Goal: Task Accomplishment & Management: Manage account settings

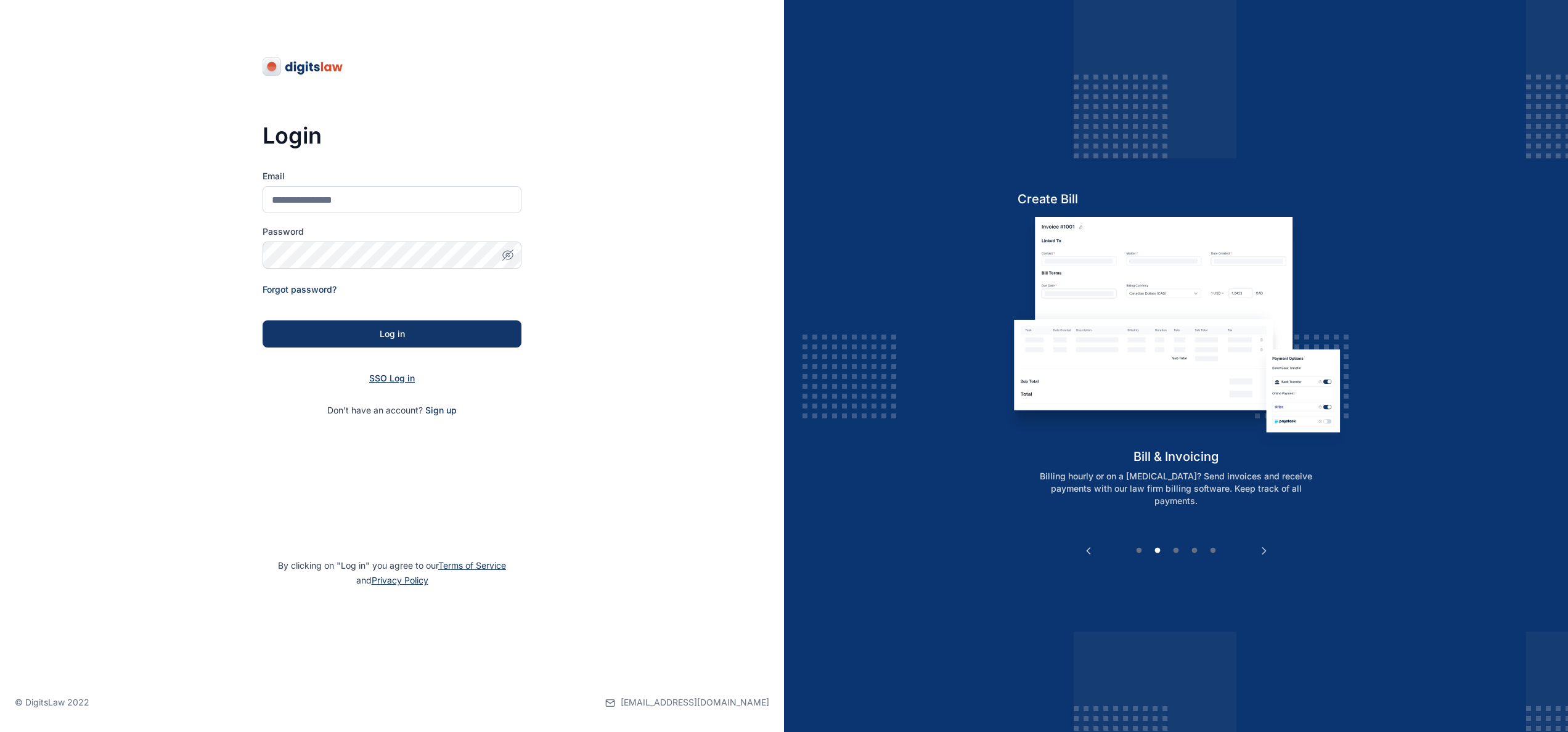
click at [405, 380] on span "SSO Log in" at bounding box center [391, 379] width 46 height 11
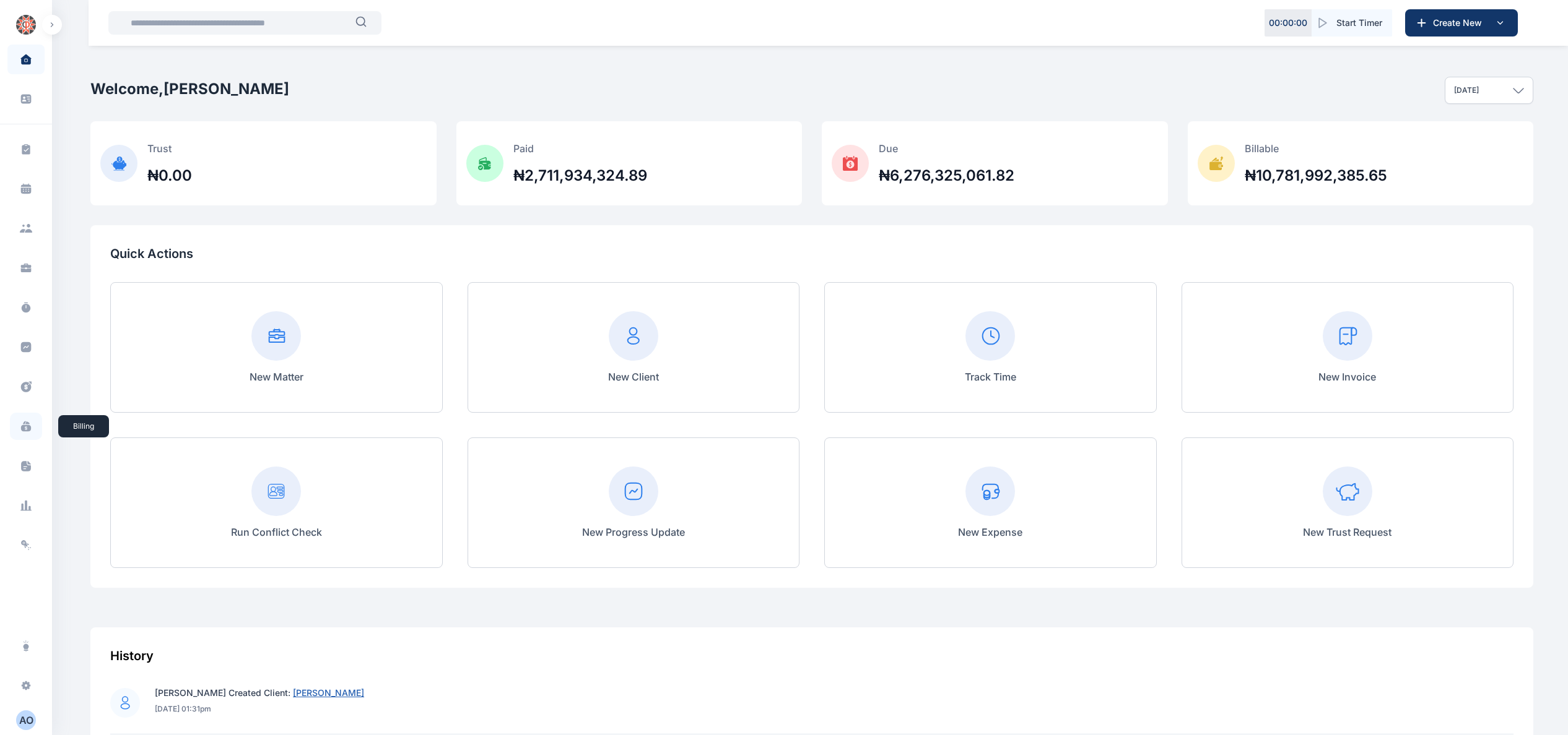
click at [33, 426] on span at bounding box center [26, 426] width 32 height 27
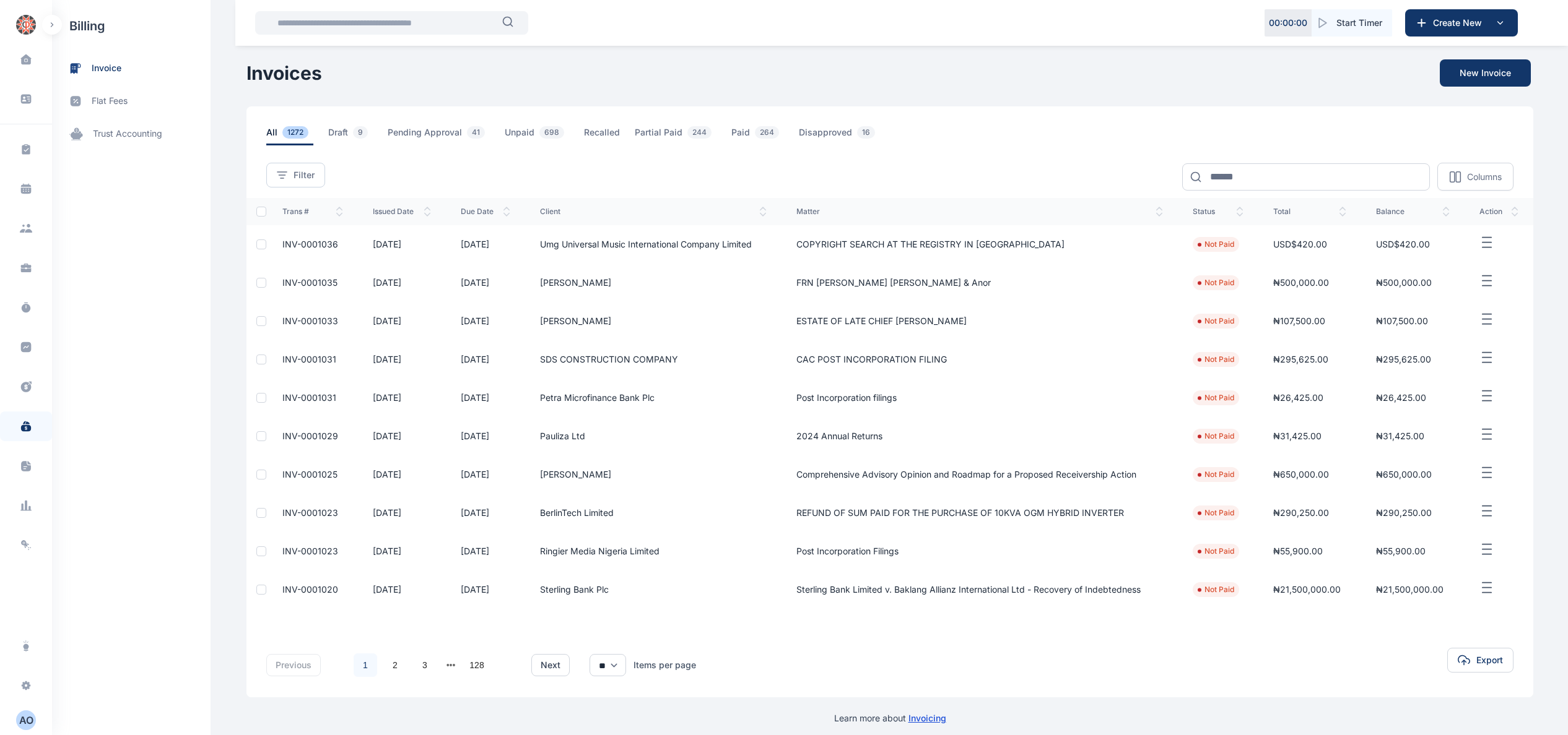
click at [313, 283] on span "INV-0001035" at bounding box center [309, 282] width 55 height 11
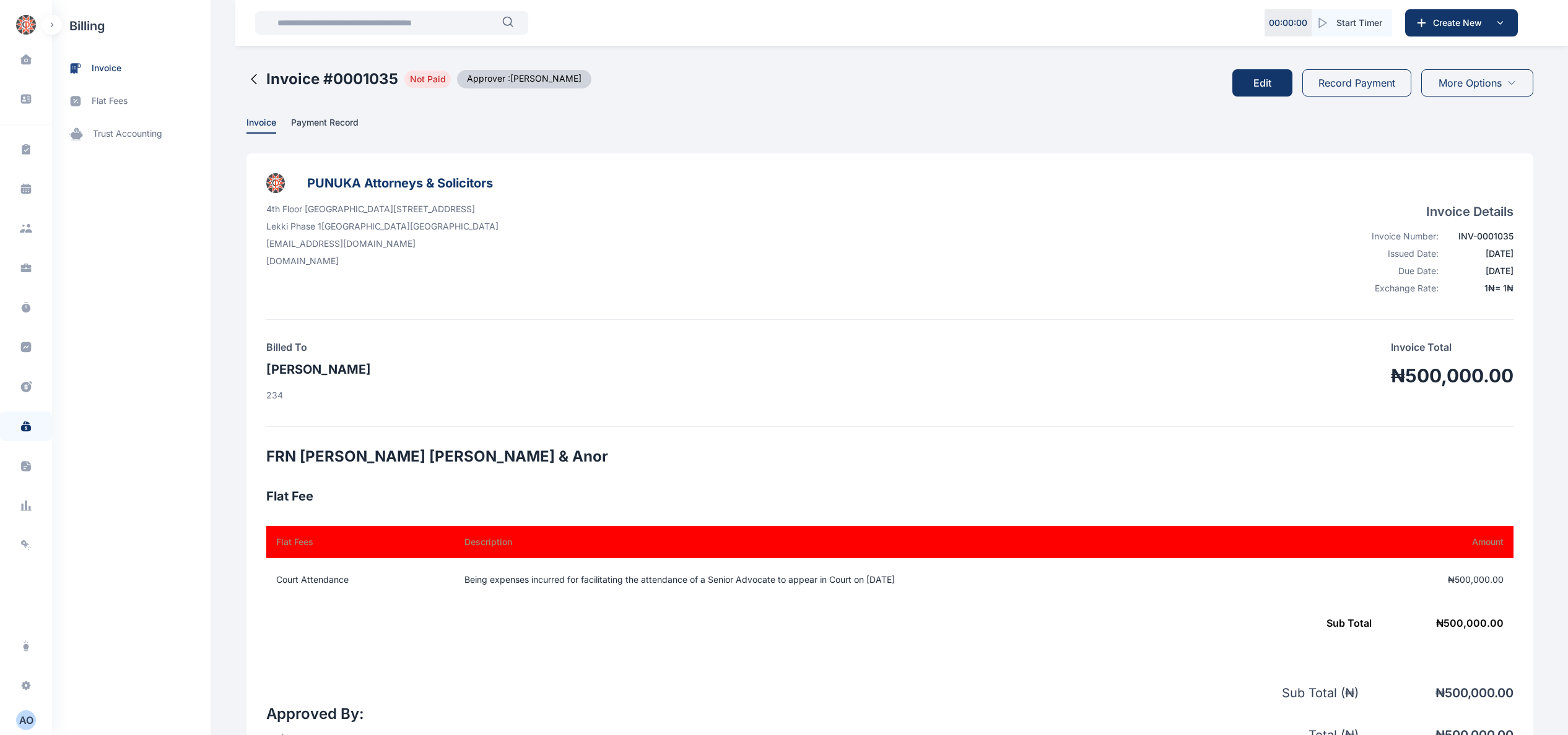
click at [1368, 79] on button "Record Payment" at bounding box center [1356, 83] width 109 height 27
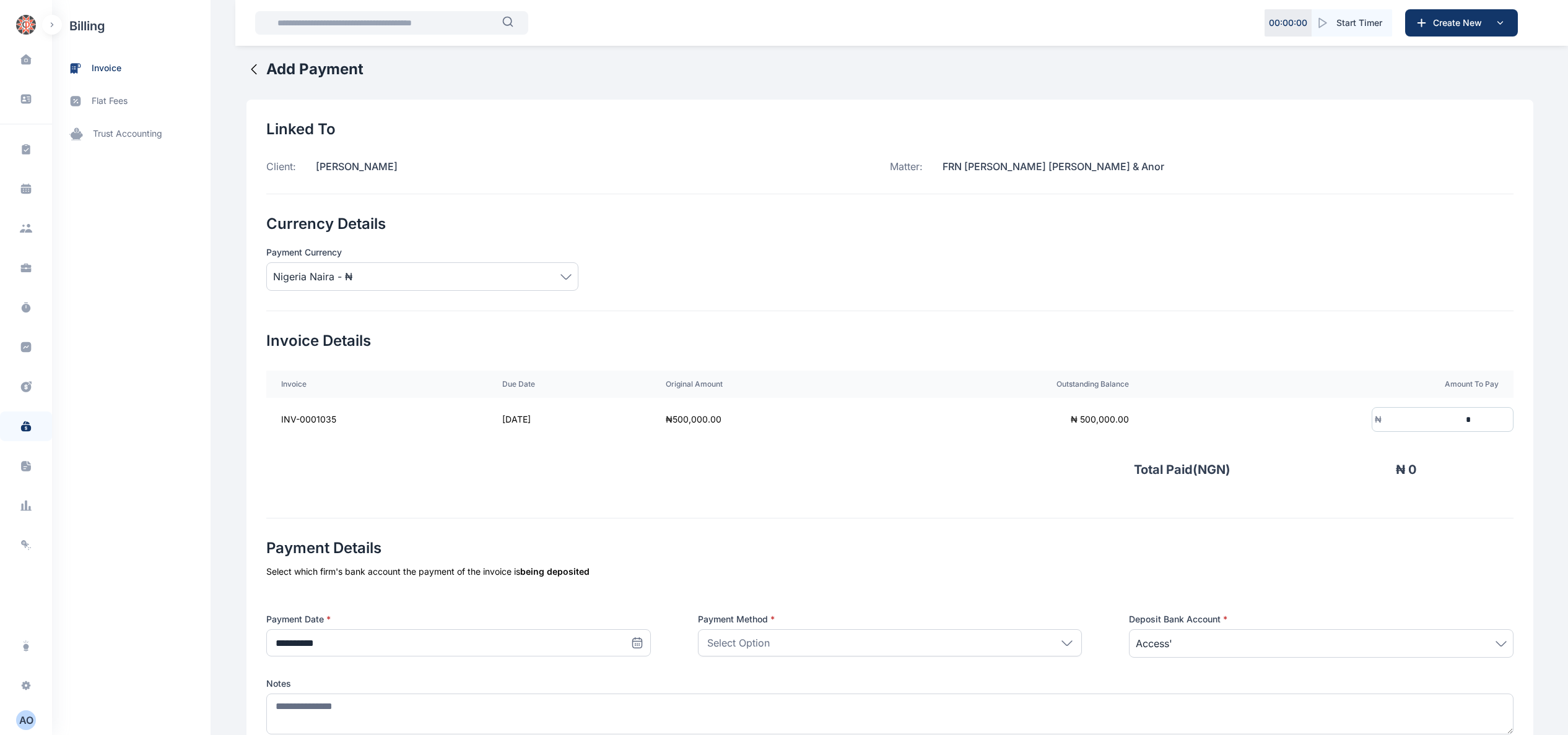
drag, startPoint x: -5, startPoint y: 798, endPoint x: 821, endPoint y: 257, distance: 987.4
click at [821, 255] on div "Payment Currency [GEOGRAPHIC_DATA] Naira - ₦" at bounding box center [889, 261] width 1247 height 57
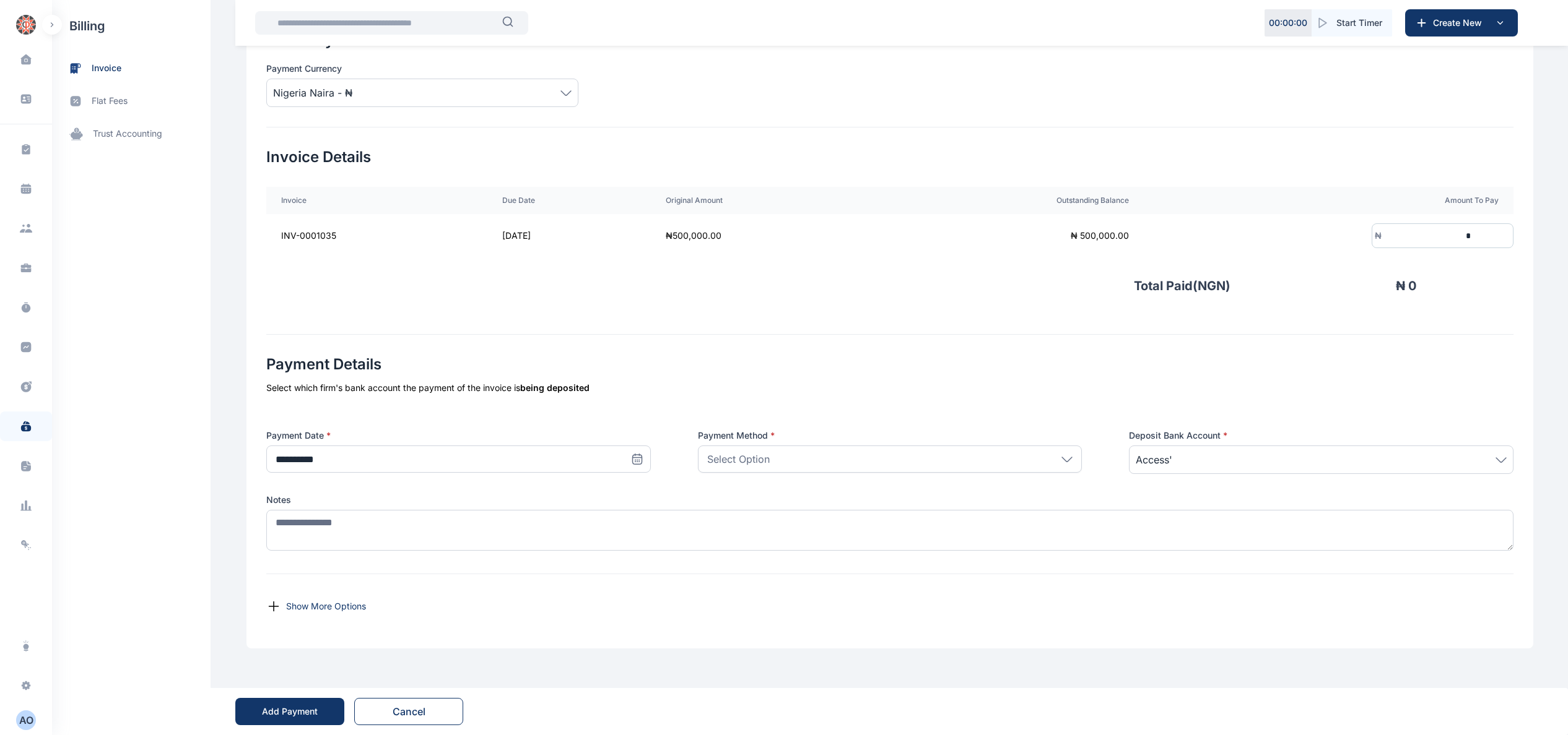
scroll to position [186, 0]
click at [1473, 233] on input "*" at bounding box center [1427, 235] width 92 height 22
type input "*******"
click at [632, 456] on icon at bounding box center [637, 459] width 13 height 13
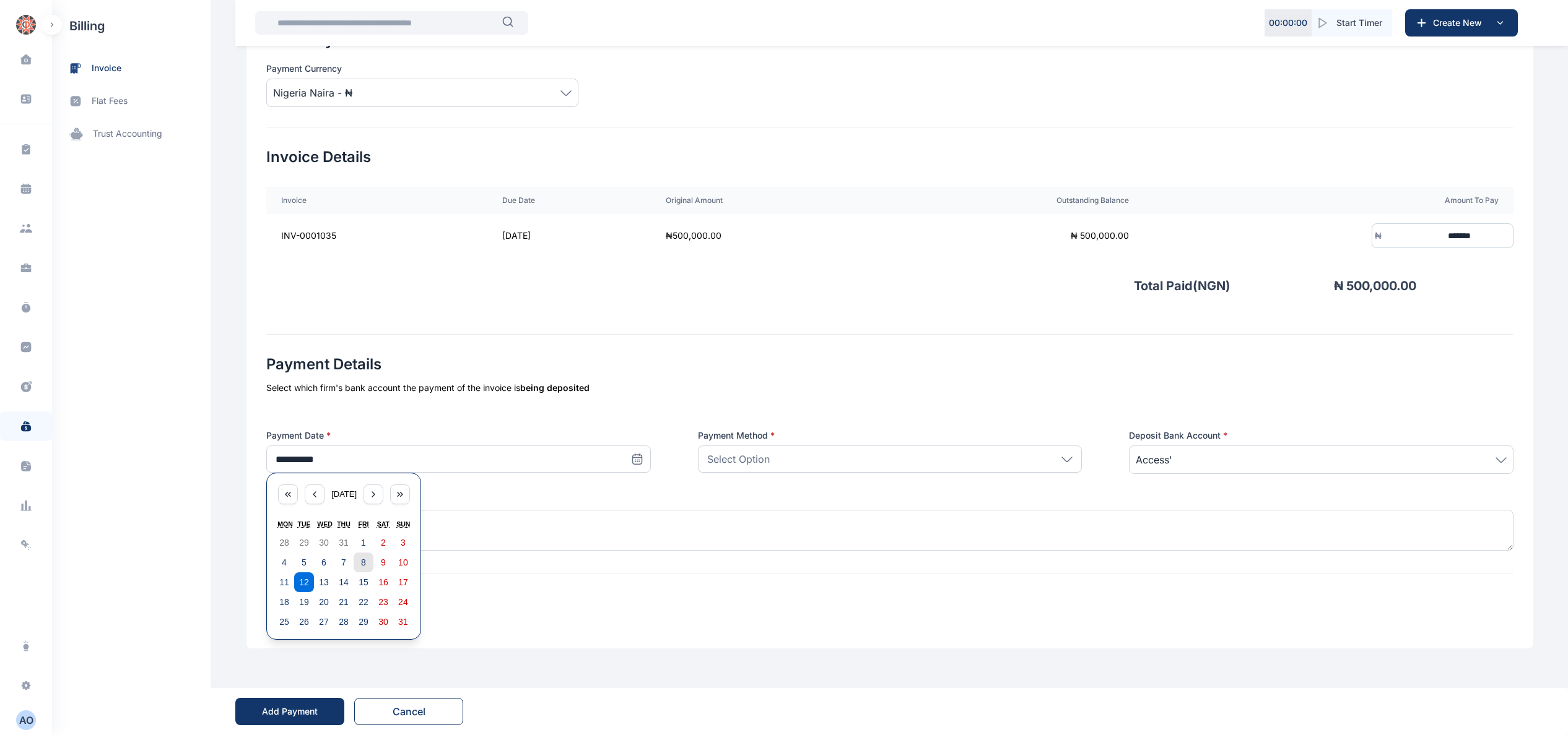
click at [361, 562] on abbr "8" at bounding box center [363, 562] width 5 height 10
type input "**********"
drag, startPoint x: 927, startPoint y: 464, endPoint x: 949, endPoint y: 465, distance: 22.0
click at [936, 465] on div "Select Option" at bounding box center [890, 459] width 385 height 27
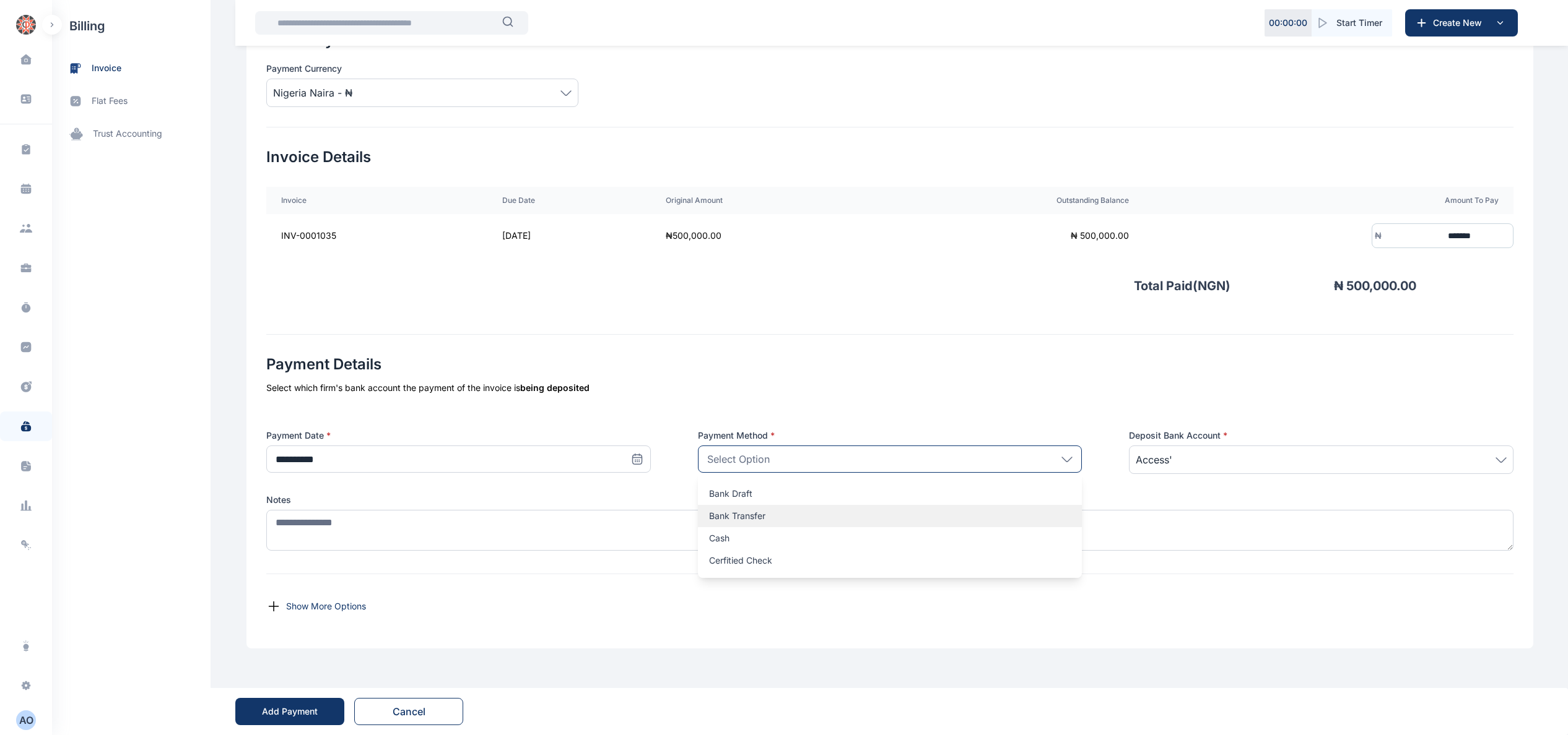
click at [900, 506] on div "Bank Transfer" at bounding box center [890, 516] width 385 height 22
drag, startPoint x: 1437, startPoint y: 456, endPoint x: 1391, endPoint y: 476, distance: 50.2
click at [1437, 456] on span "Access'" at bounding box center [1321, 459] width 370 height 15
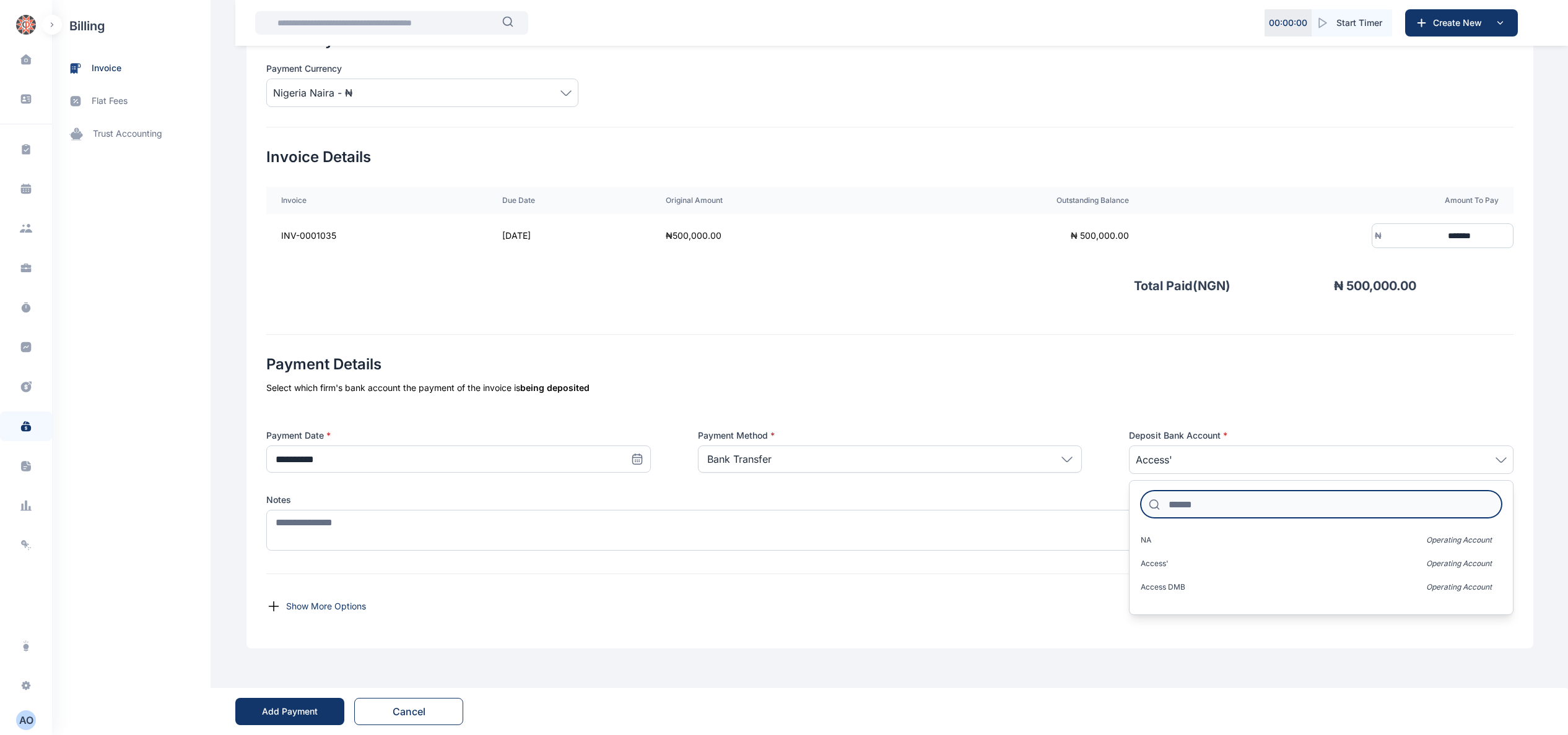
drag, startPoint x: 1309, startPoint y: 499, endPoint x: 1307, endPoint y: 492, distance: 7.3
click at [1309, 498] on input at bounding box center [1320, 504] width 361 height 27
type input "**"
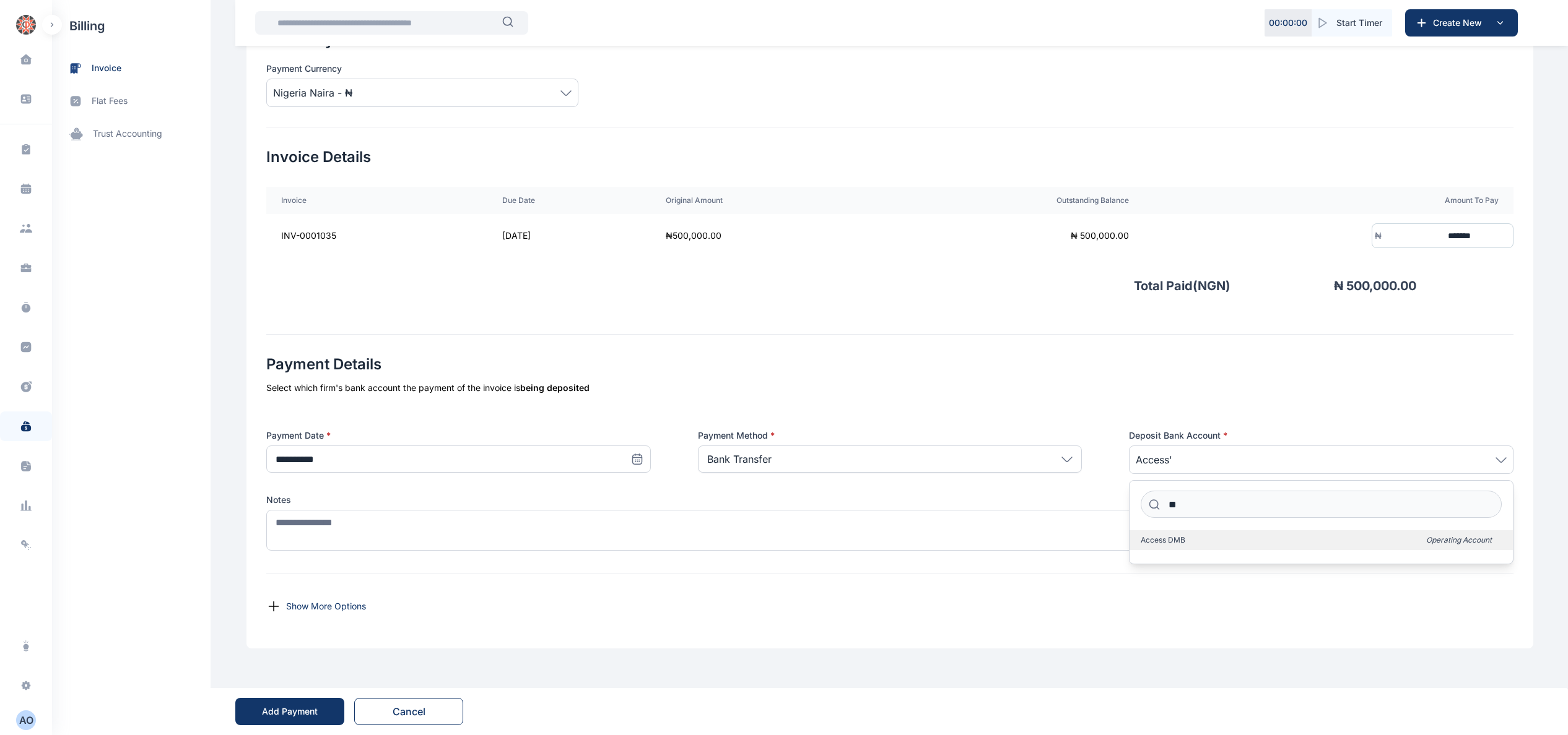
click at [1283, 534] on label "Access DMB Operating Account" at bounding box center [1321, 540] width 383 height 20
click at [631, 454] on icon at bounding box center [637, 459] width 13 height 13
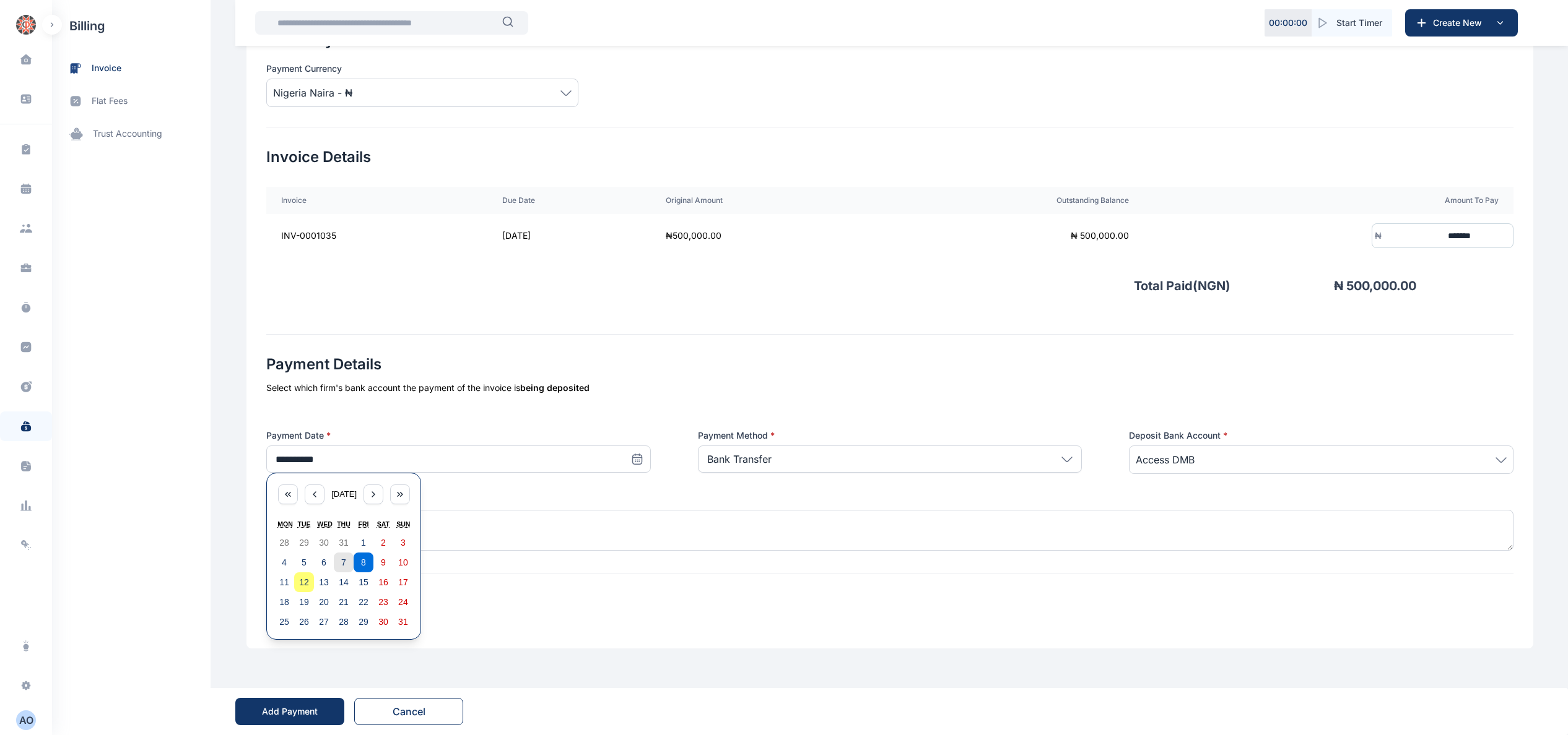
drag, startPoint x: 334, startPoint y: 557, endPoint x: 379, endPoint y: 551, distance: 45.4
click at [341, 558] on abbr "7" at bounding box center [343, 562] width 5 height 10
type input "**********"
click at [1486, 458] on span "Access DMB" at bounding box center [1321, 459] width 370 height 15
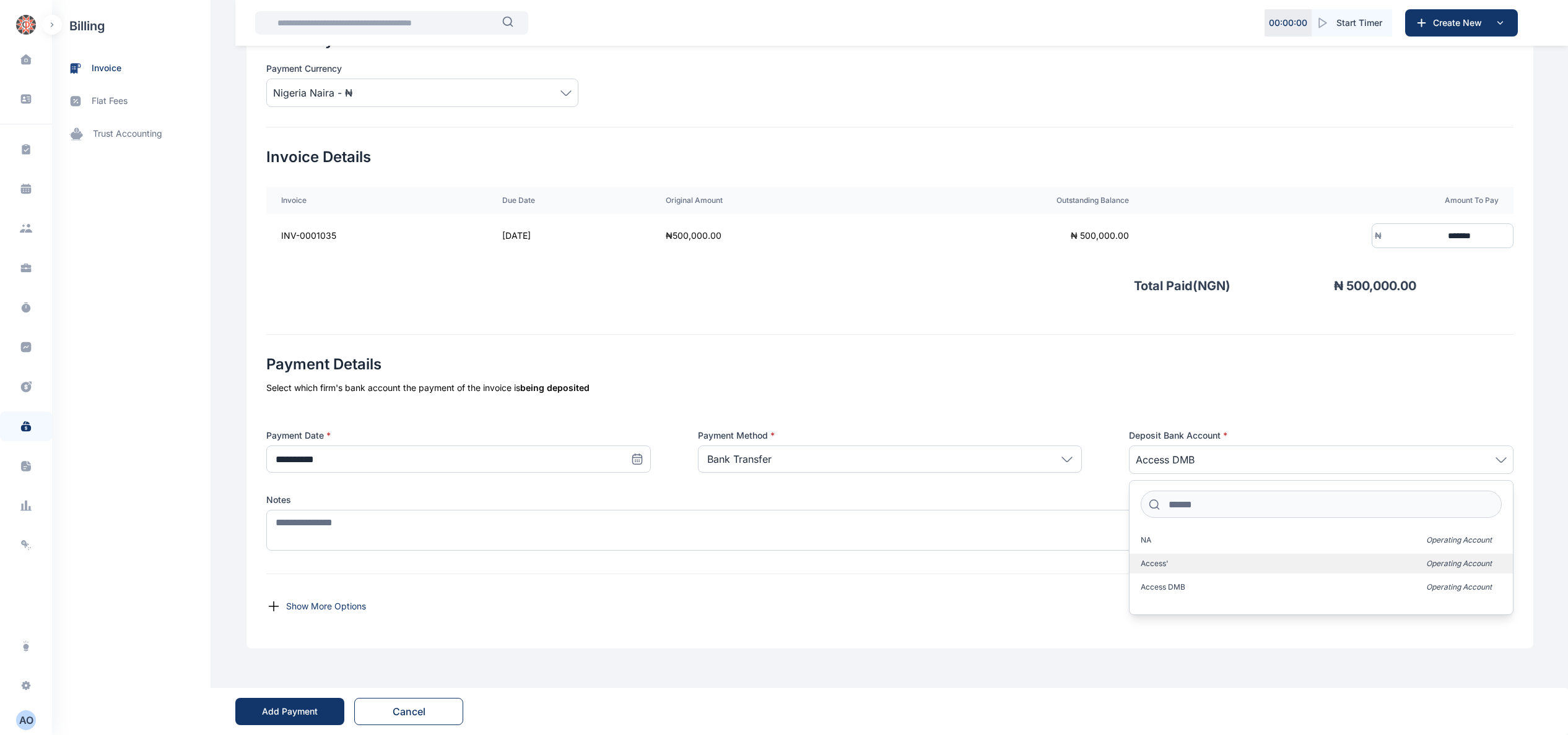
click at [1224, 557] on label "Access' Operating Account" at bounding box center [1321, 563] width 383 height 20
click at [1198, 560] on label "Access' Operating Account" at bounding box center [1321, 563] width 383 height 20
click at [1397, 392] on div "Select which firm's bank account the payment of the invoice is being deposited" at bounding box center [889, 388] width 1247 height 13
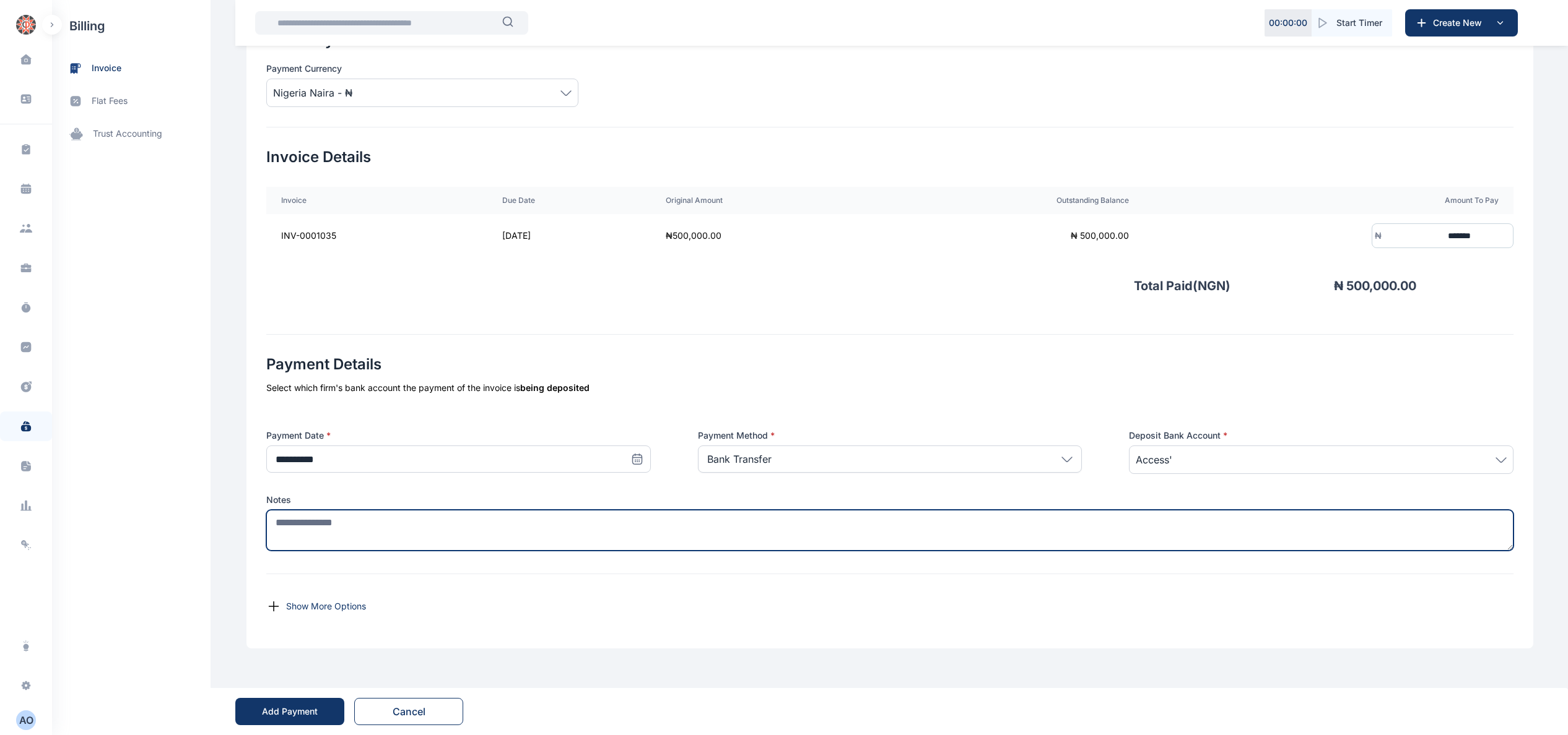
click at [732, 526] on textarea at bounding box center [889, 529] width 1247 height 40
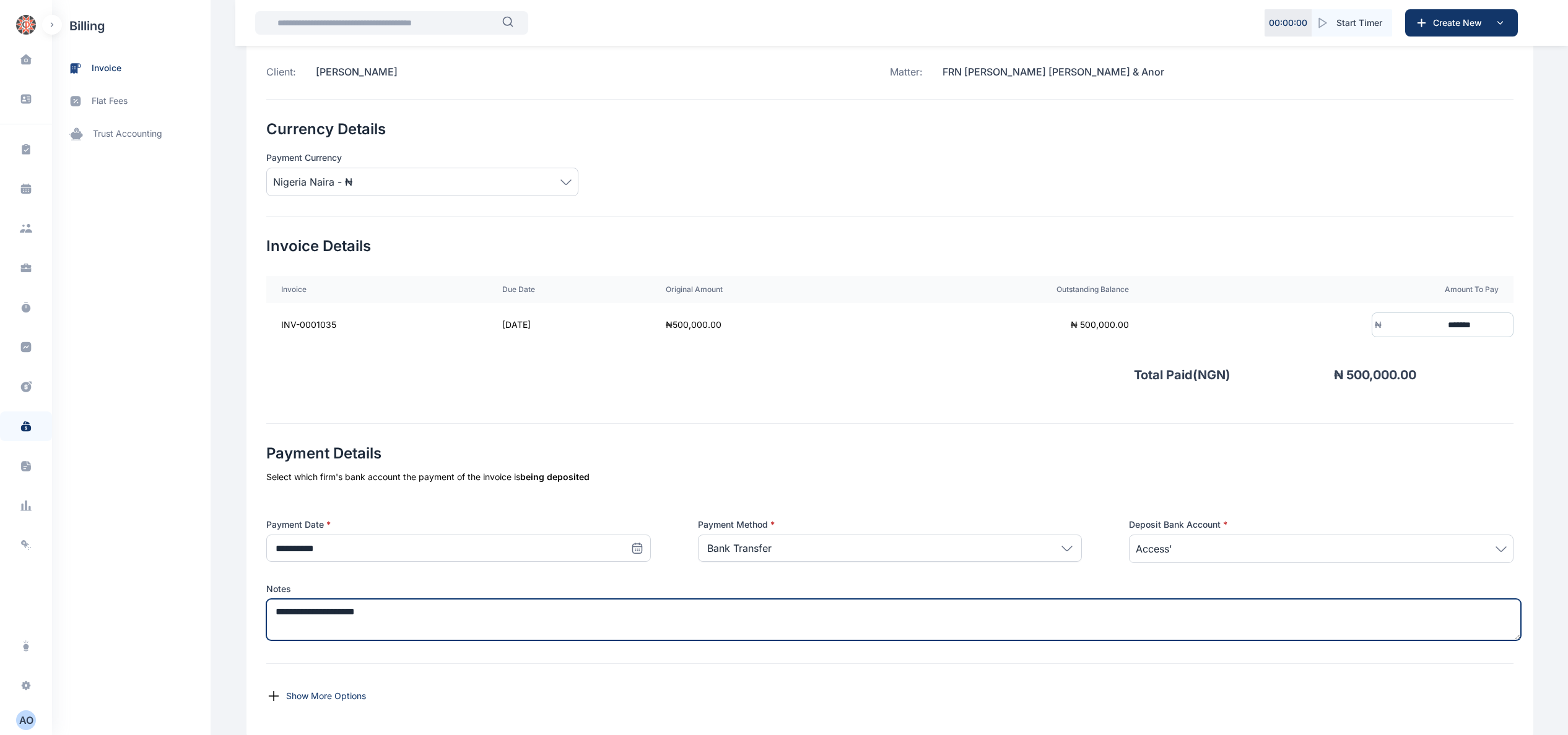
scroll to position [0, 0]
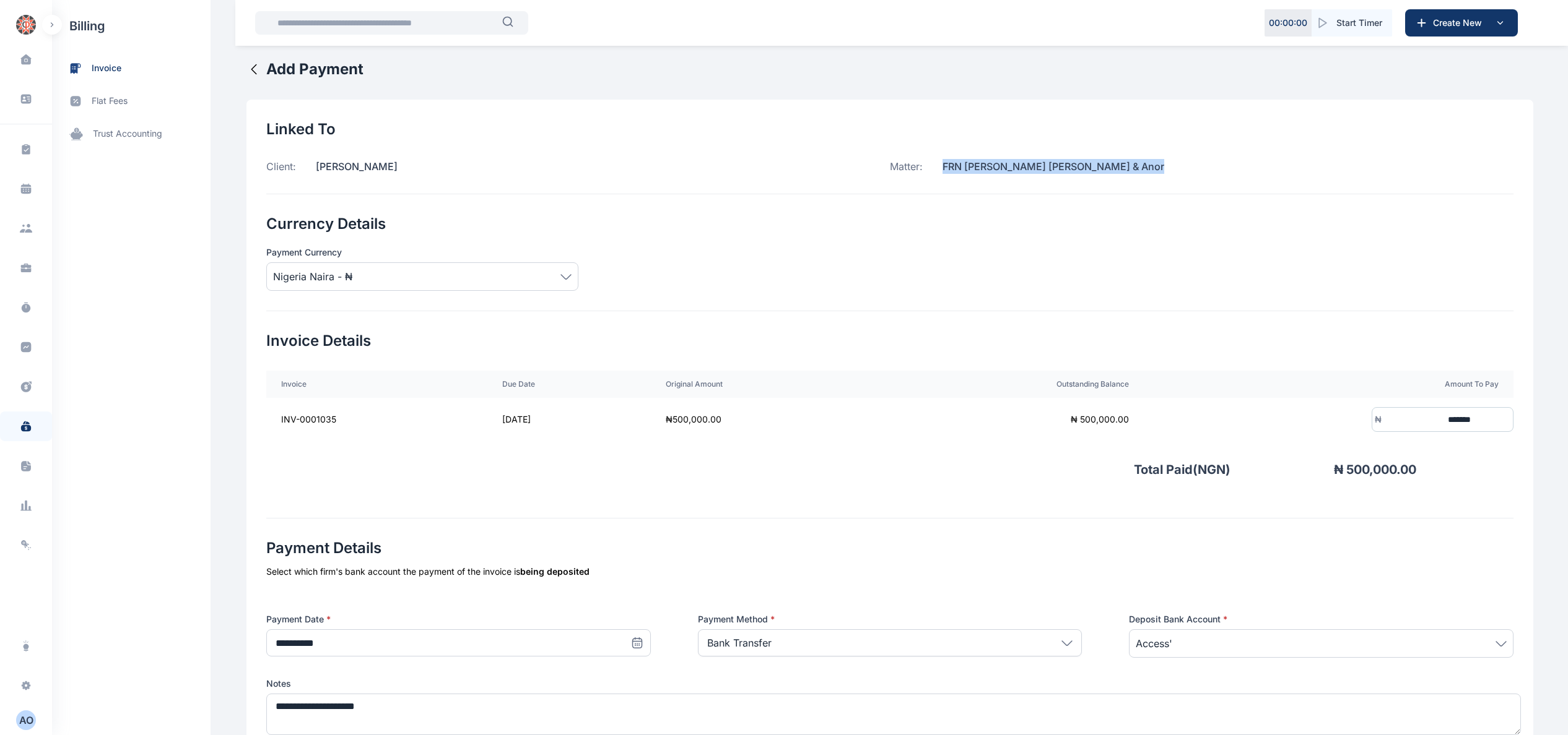
drag, startPoint x: 934, startPoint y: 156, endPoint x: 1264, endPoint y: 174, distance: 330.5
click at [1264, 174] on div "Linked To Client: [PERSON_NAME] Matter: FRN [PERSON_NAME] [PERSON_NAME] & Anor" at bounding box center [889, 156] width 1247 height 75
copy p "FRN [PERSON_NAME] [PERSON_NAME] & Anor"
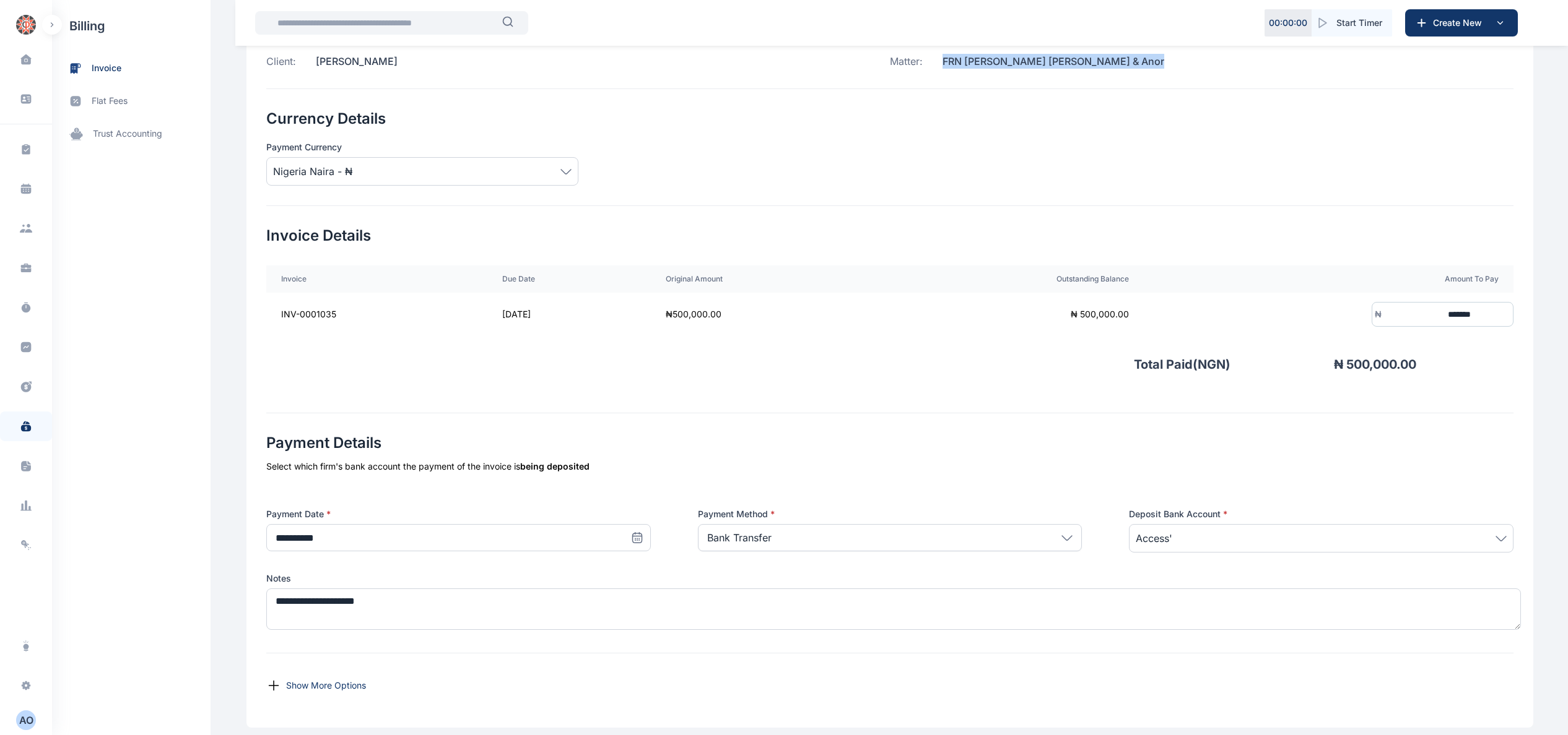
scroll to position [186, 0]
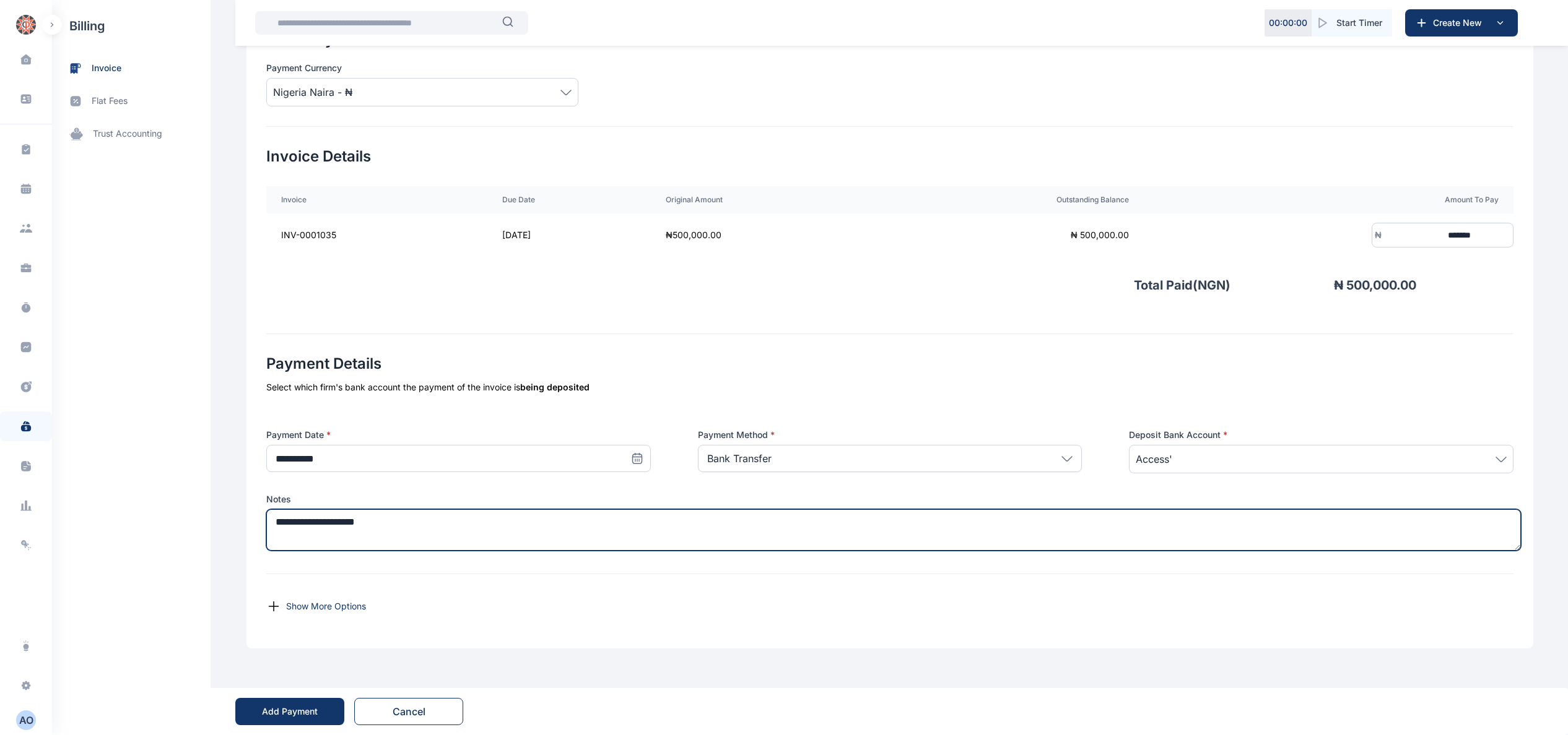
click at [519, 514] on textarea "**********" at bounding box center [893, 530] width 1254 height 41
paste textarea "**********"
type textarea "**********"
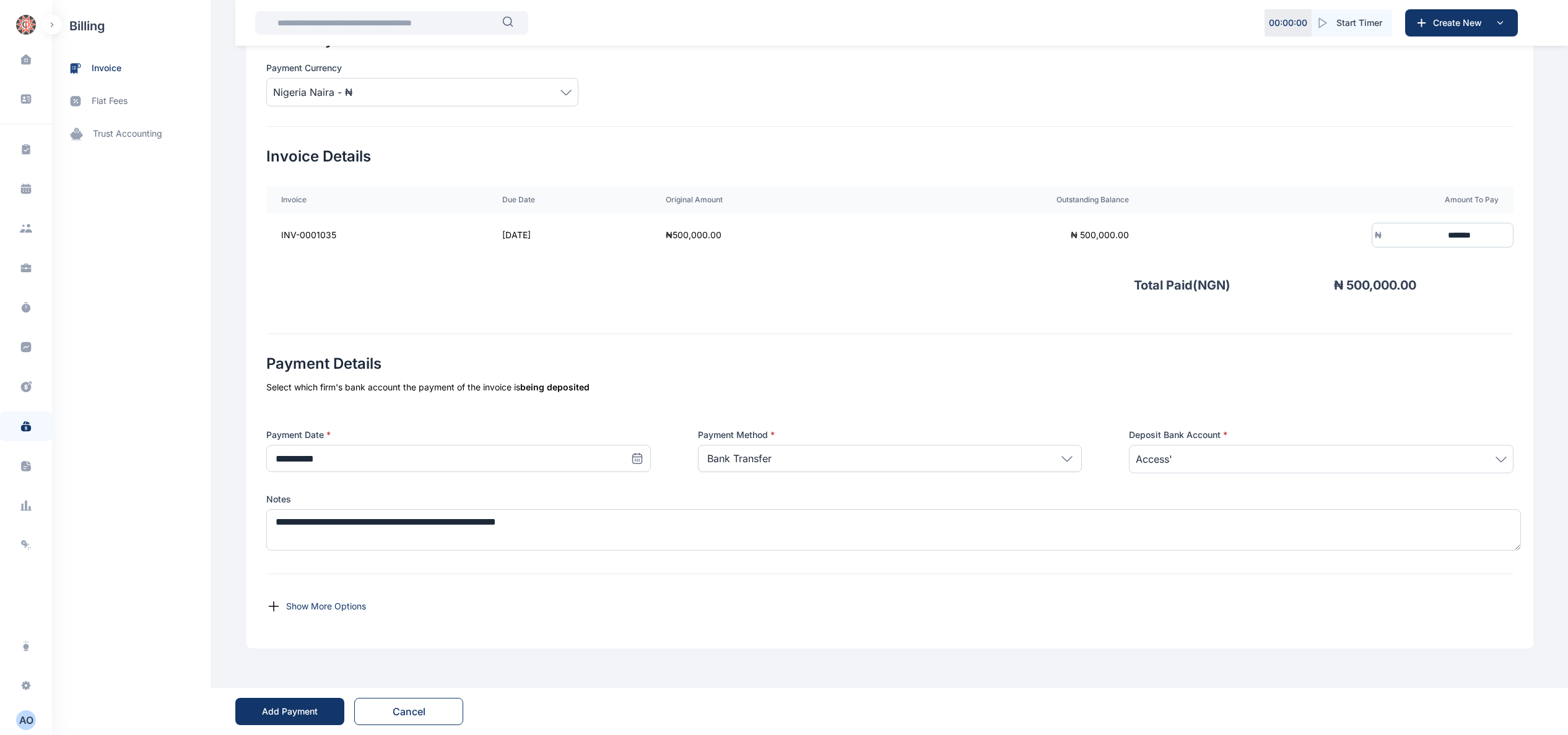
click at [305, 725] on div "Add Payment" at bounding box center [290, 712] width 109 height 47
click at [307, 713] on div "Add Payment" at bounding box center [290, 712] width 56 height 13
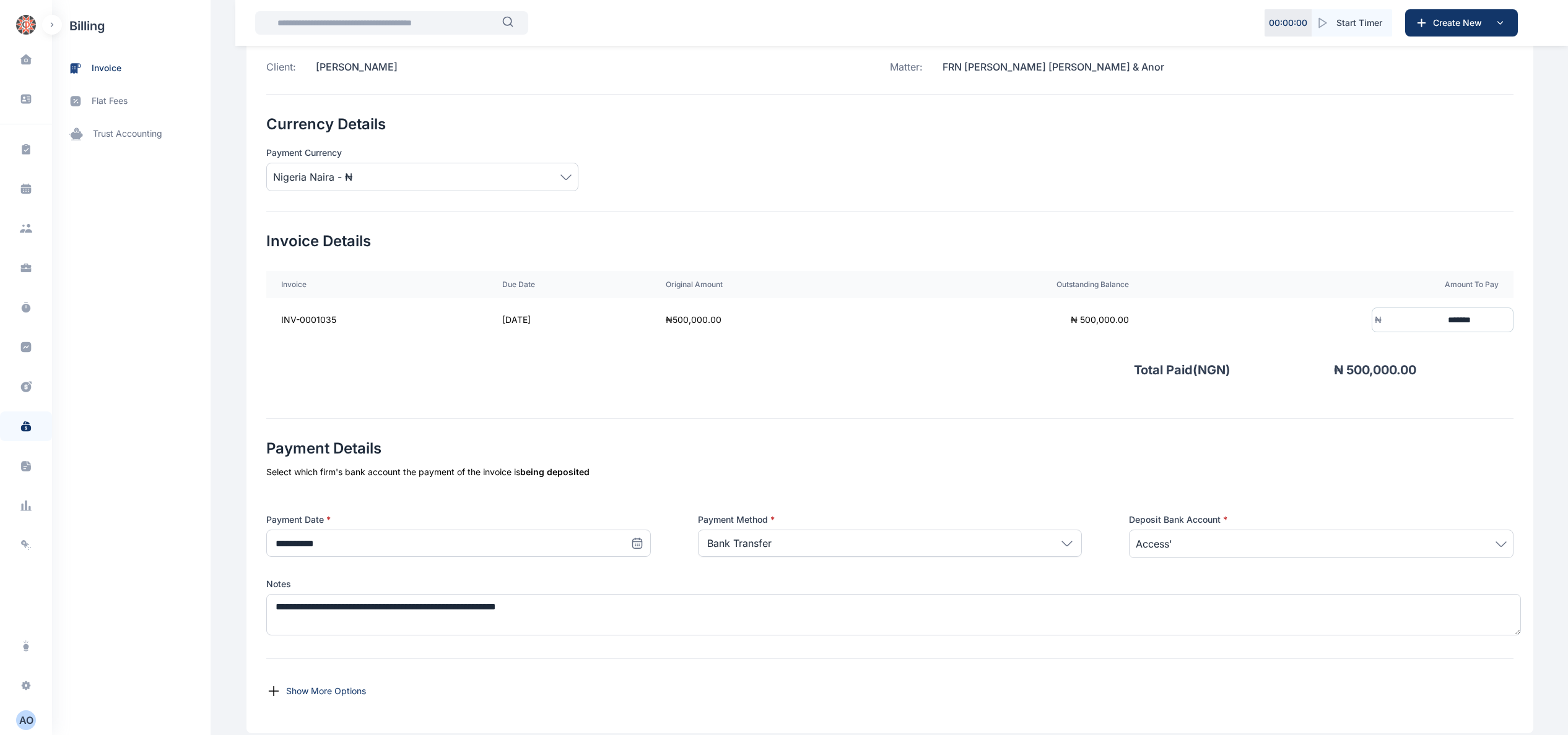
scroll to position [0, 0]
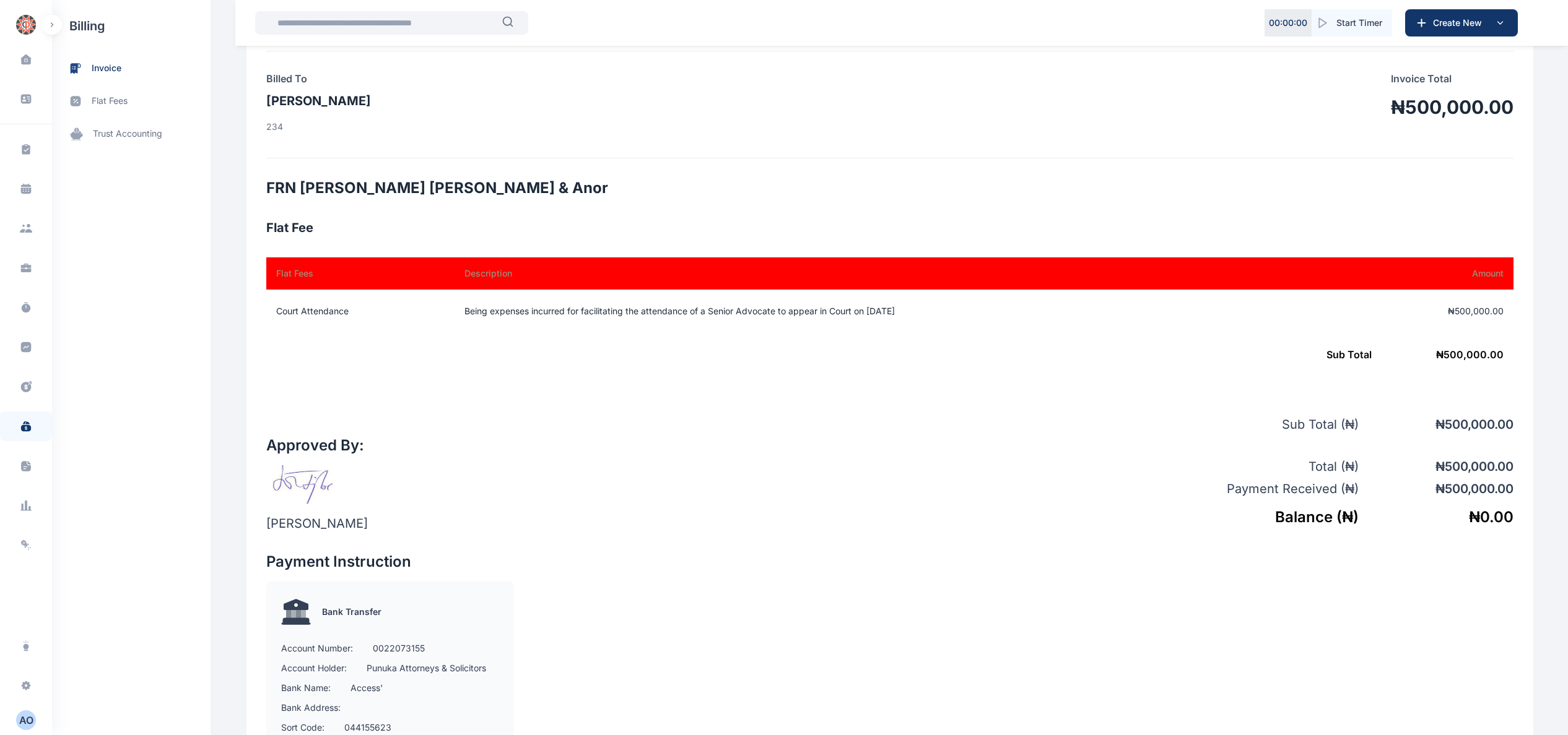
scroll to position [110, 0]
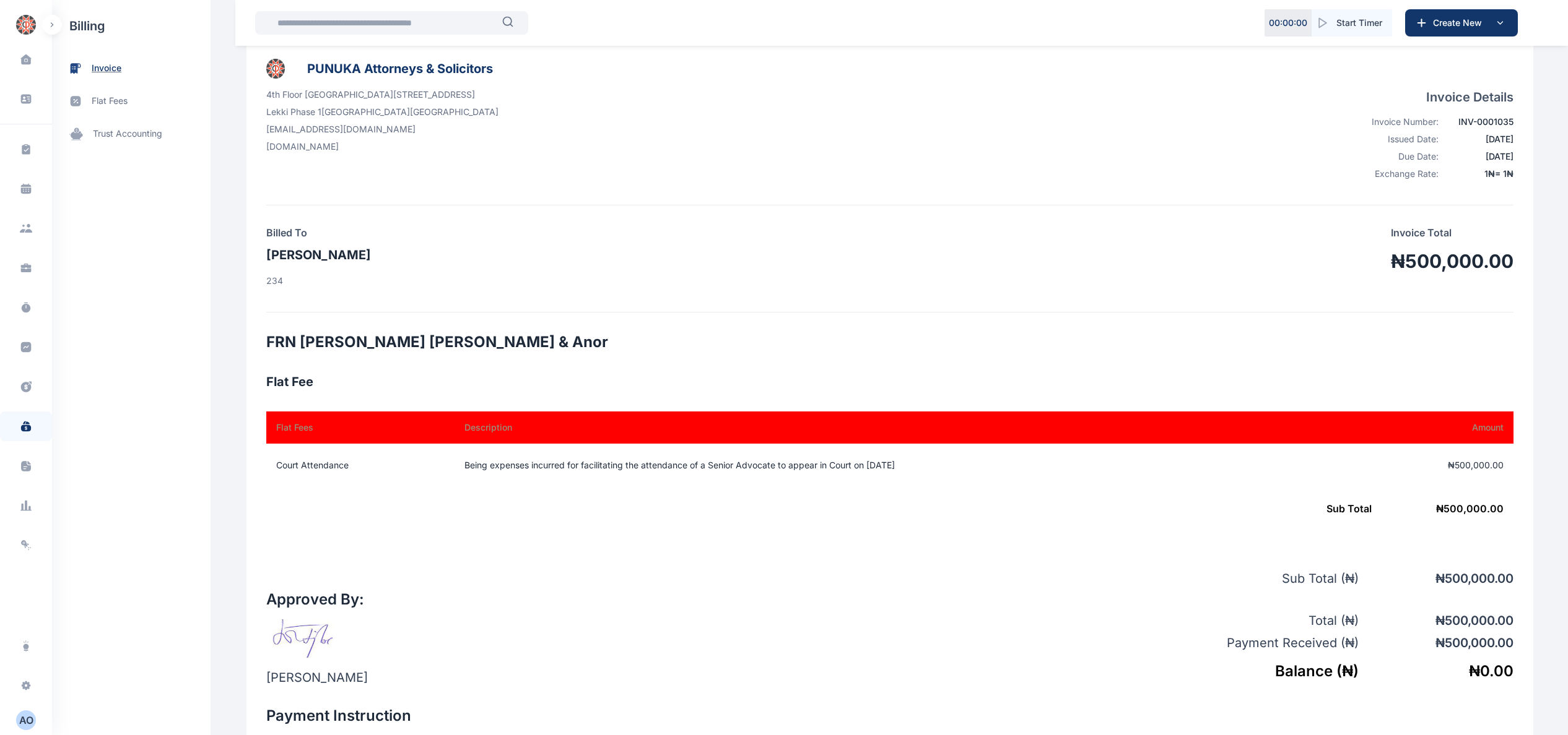
click at [122, 65] on span "invoice" at bounding box center [131, 68] width 158 height 32
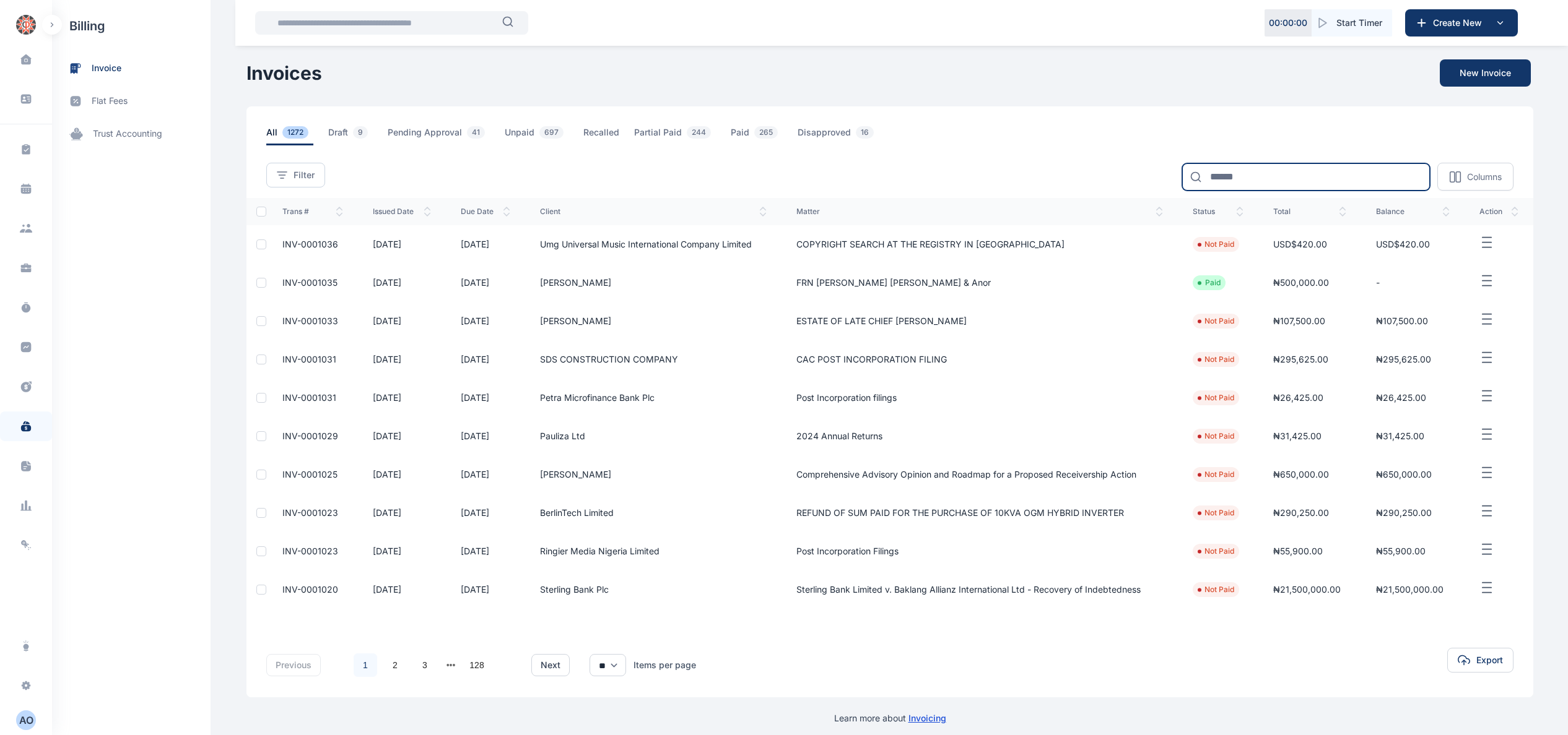
drag, startPoint x: 1291, startPoint y: 164, endPoint x: 1286, endPoint y: 155, distance: 10.3
click at [1293, 164] on input at bounding box center [1305, 177] width 247 height 27
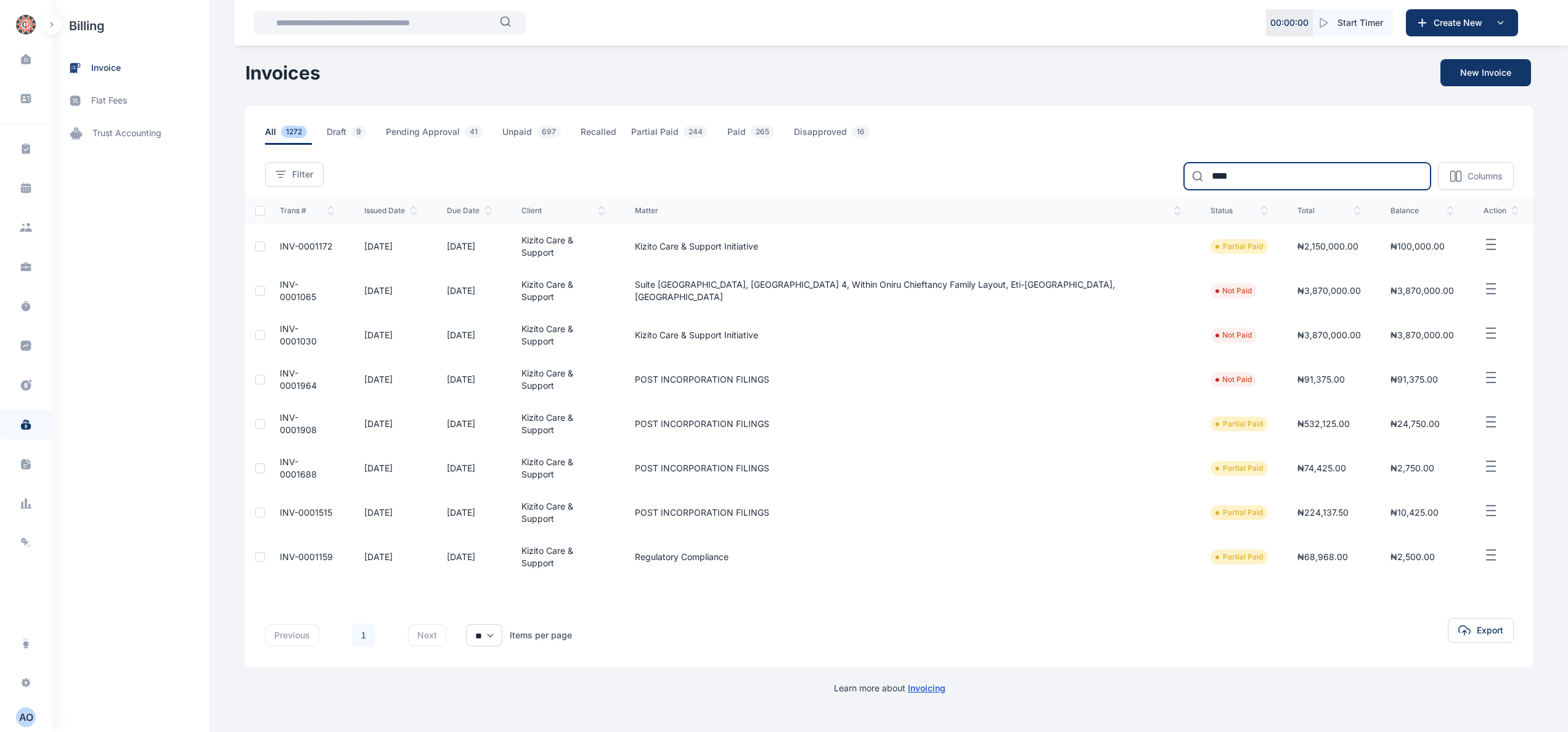
click at [1277, 183] on input "****" at bounding box center [1307, 176] width 246 height 27
type input "*"
type input "****"
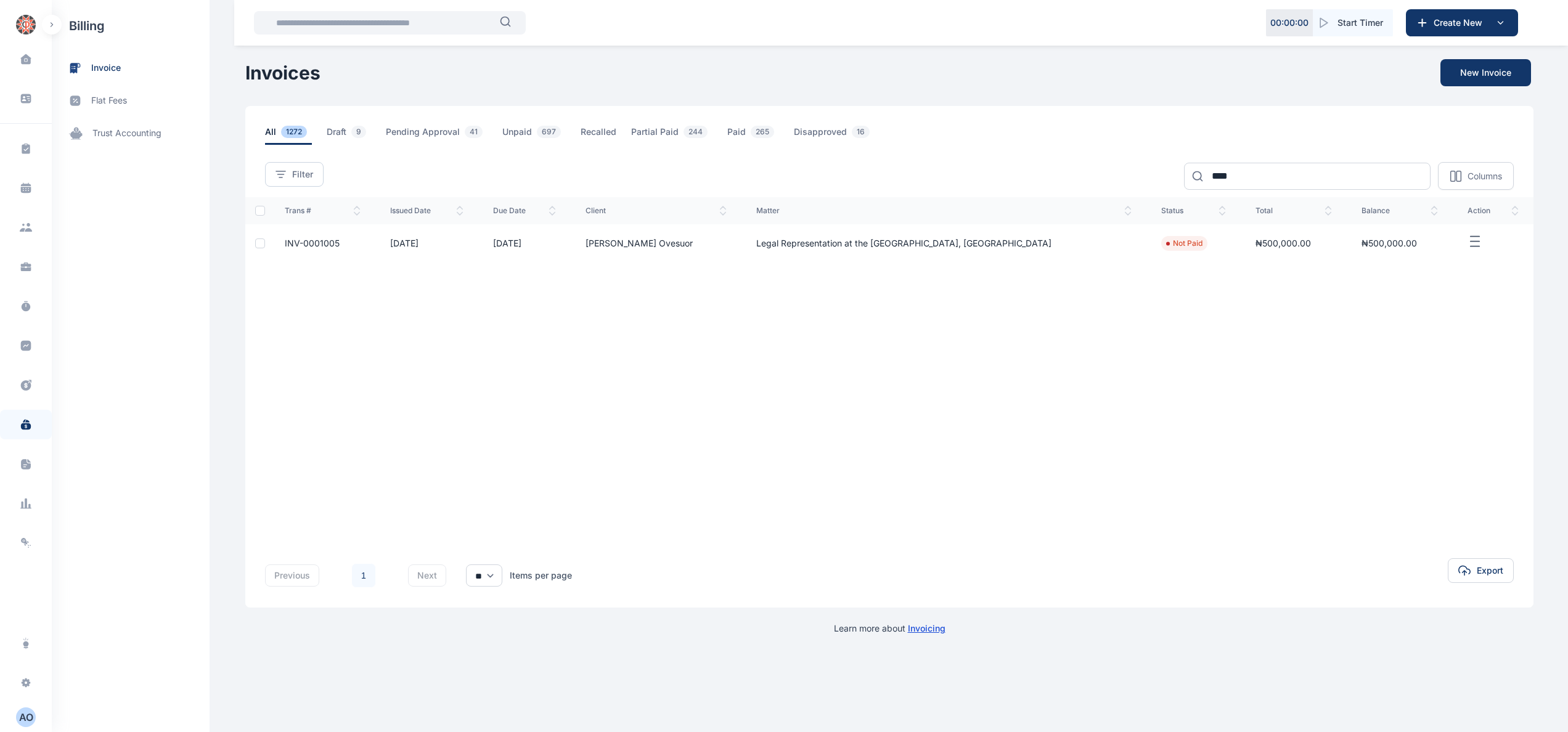
click at [334, 243] on span "INV-0001005" at bounding box center [311, 243] width 55 height 11
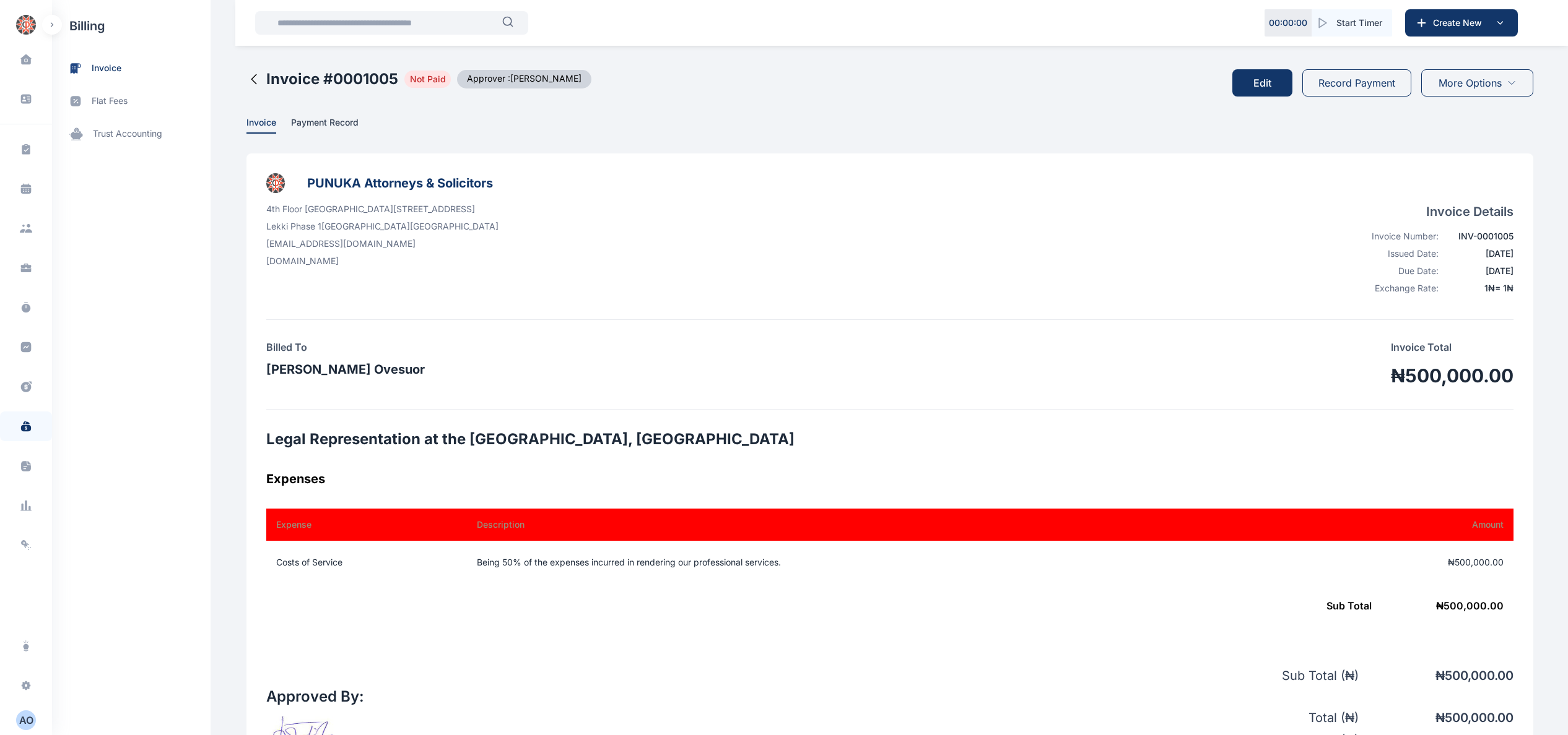
click at [1362, 78] on button "Record Payment" at bounding box center [1356, 83] width 109 height 27
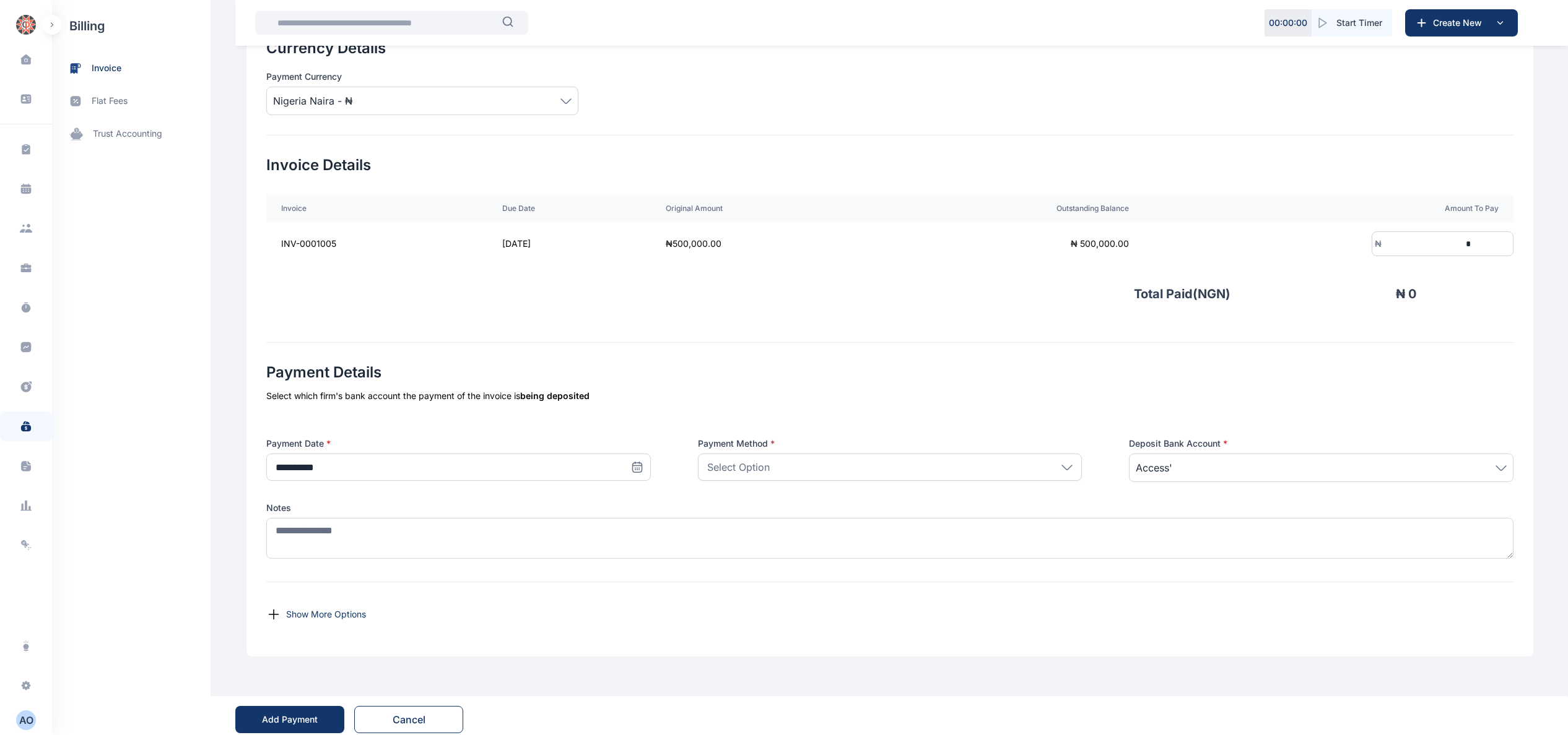
scroll to position [186, 0]
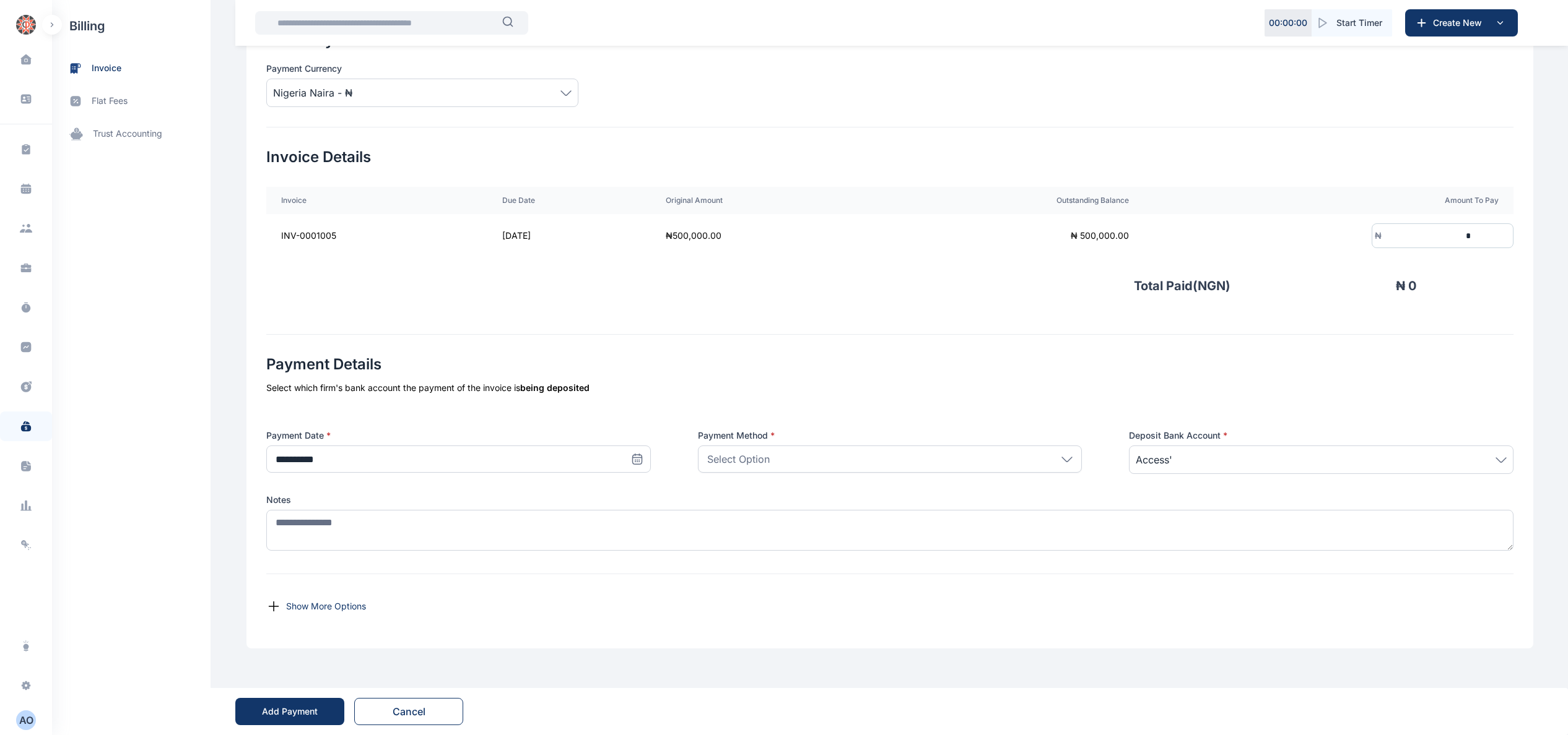
click at [633, 458] on icon at bounding box center [637, 458] width 9 height 0
drag, startPoint x: 283, startPoint y: 575, endPoint x: 490, endPoint y: 536, distance: 210.6
click at [285, 575] on button "11" at bounding box center [284, 582] width 20 height 20
type input "**********"
click at [868, 462] on div "Select Option" at bounding box center [890, 459] width 385 height 27
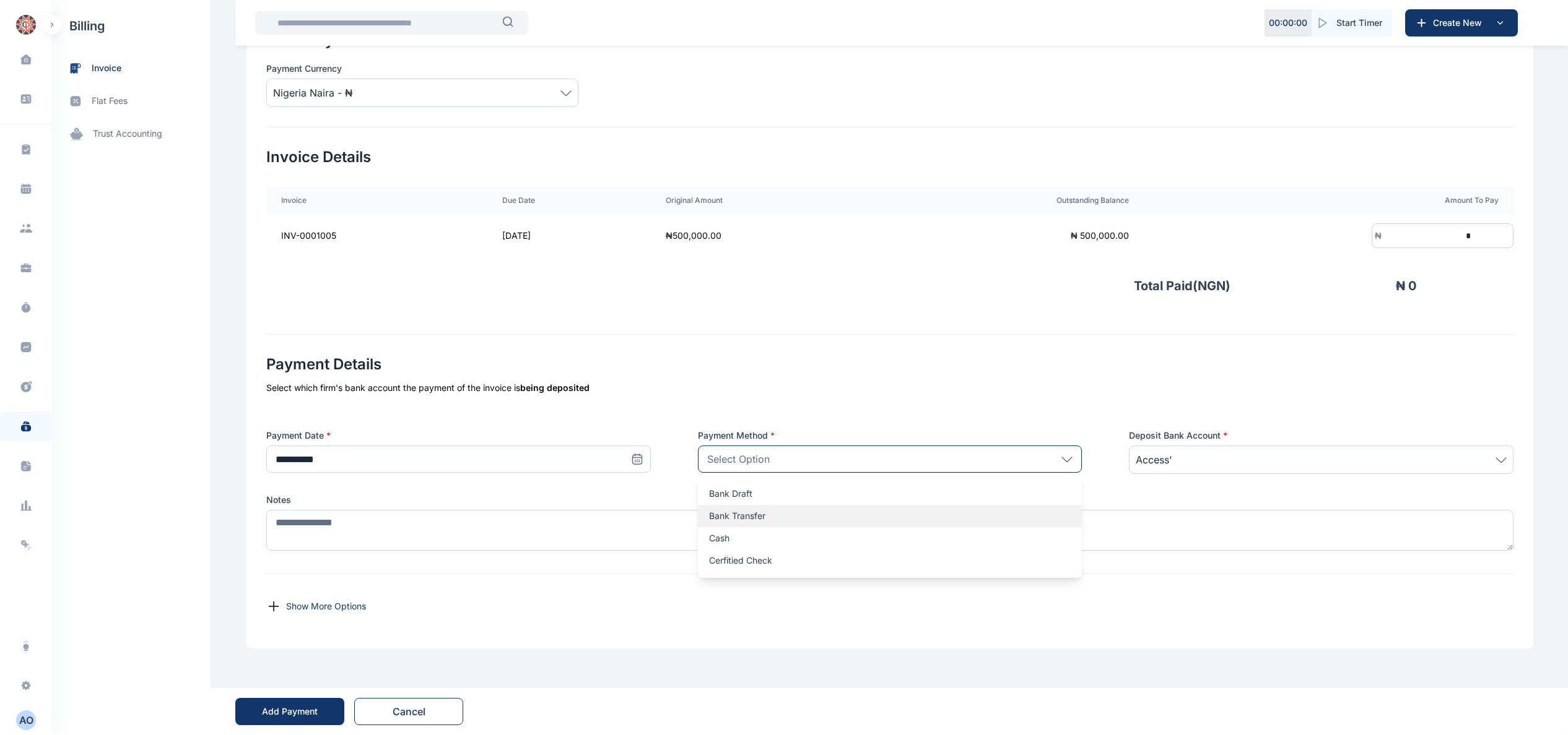
drag, startPoint x: 805, startPoint y: 510, endPoint x: 814, endPoint y: 508, distance: 9.2
click at [808, 509] on p "Bank Transfer" at bounding box center [889, 516] width 362 height 13
click at [1506, 229] on div "₦ *" at bounding box center [1442, 236] width 142 height 25
click at [1473, 232] on input "*" at bounding box center [1427, 235] width 92 height 22
type input "*******"
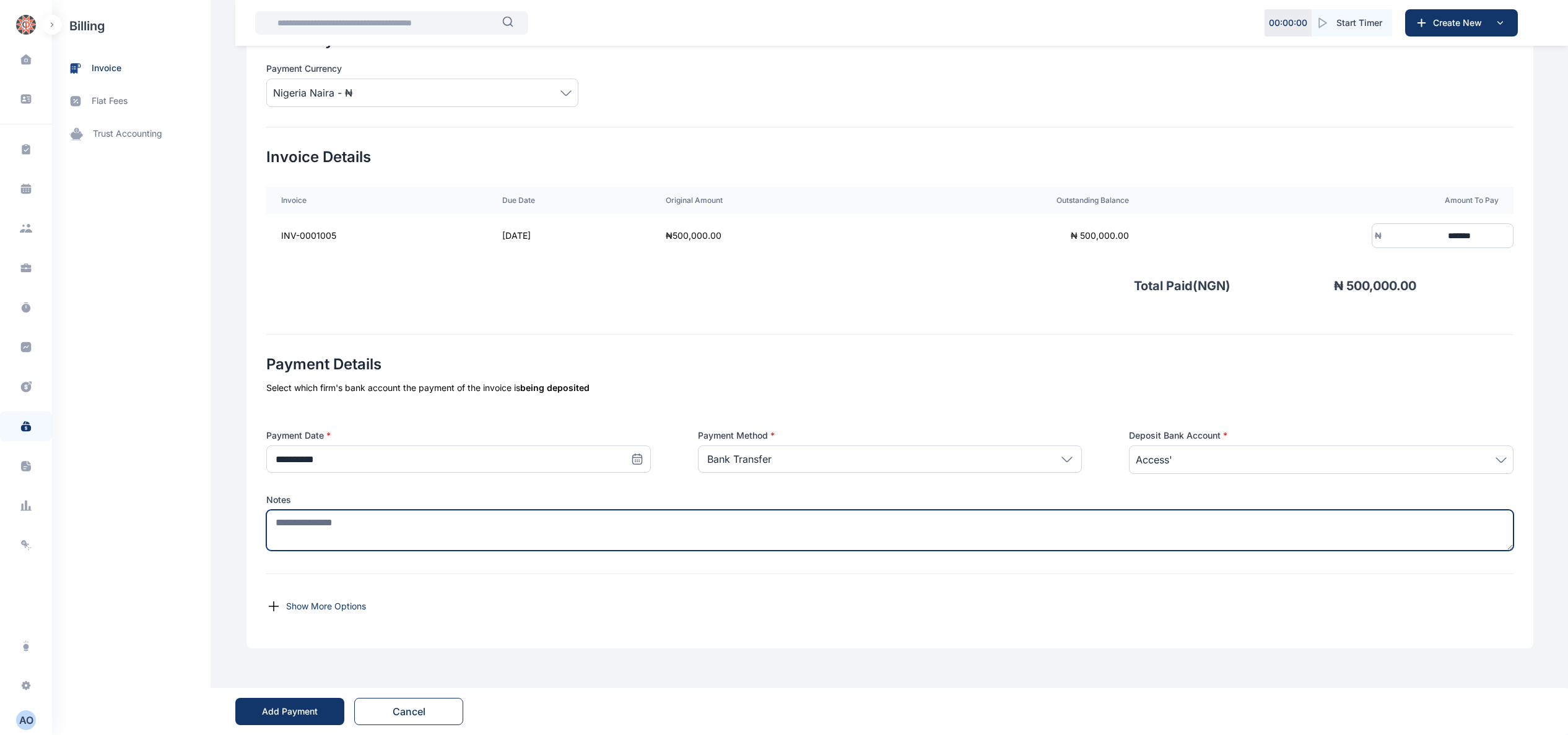
click at [645, 526] on textarea at bounding box center [889, 529] width 1247 height 40
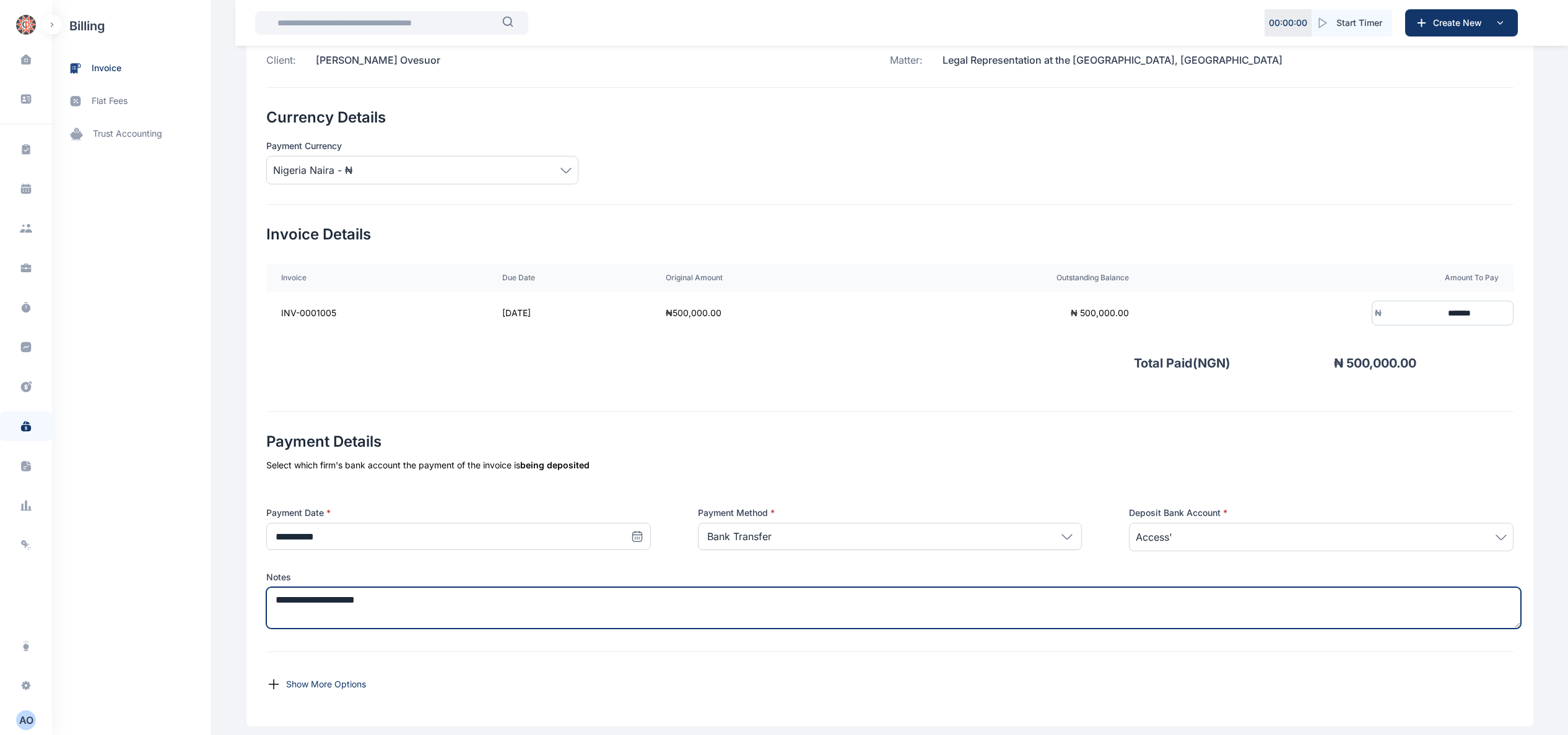
scroll to position [0, 0]
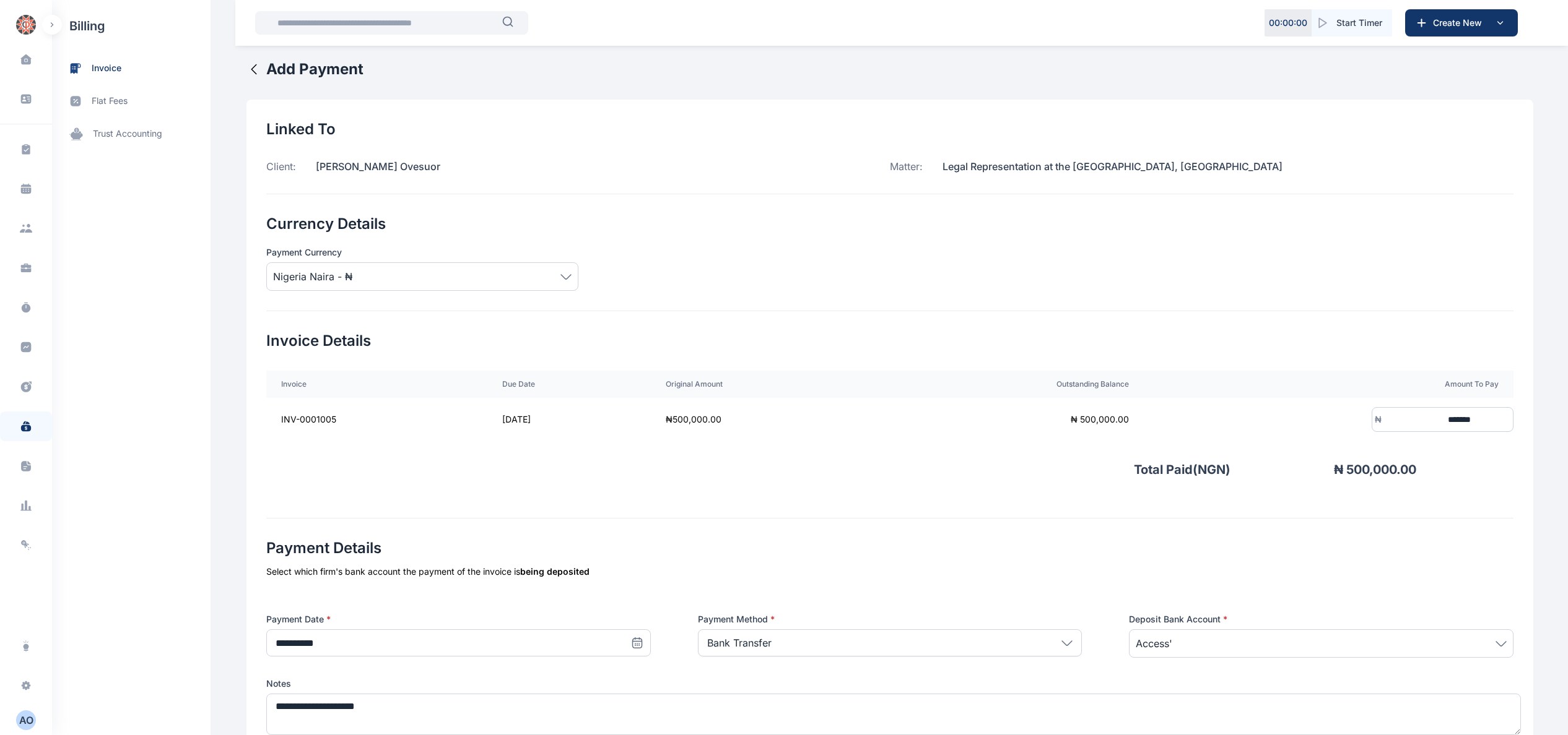
drag, startPoint x: 924, startPoint y: 152, endPoint x: 1375, endPoint y: 176, distance: 451.6
click at [1375, 176] on div "Linked To Client: [PERSON_NAME] Matter: Legal Representation at the [GEOGRAPHIC…" at bounding box center [889, 156] width 1247 height 75
copy p "Legal Representation at the [GEOGRAPHIC_DATA], [GEOGRAPHIC_DATA]"
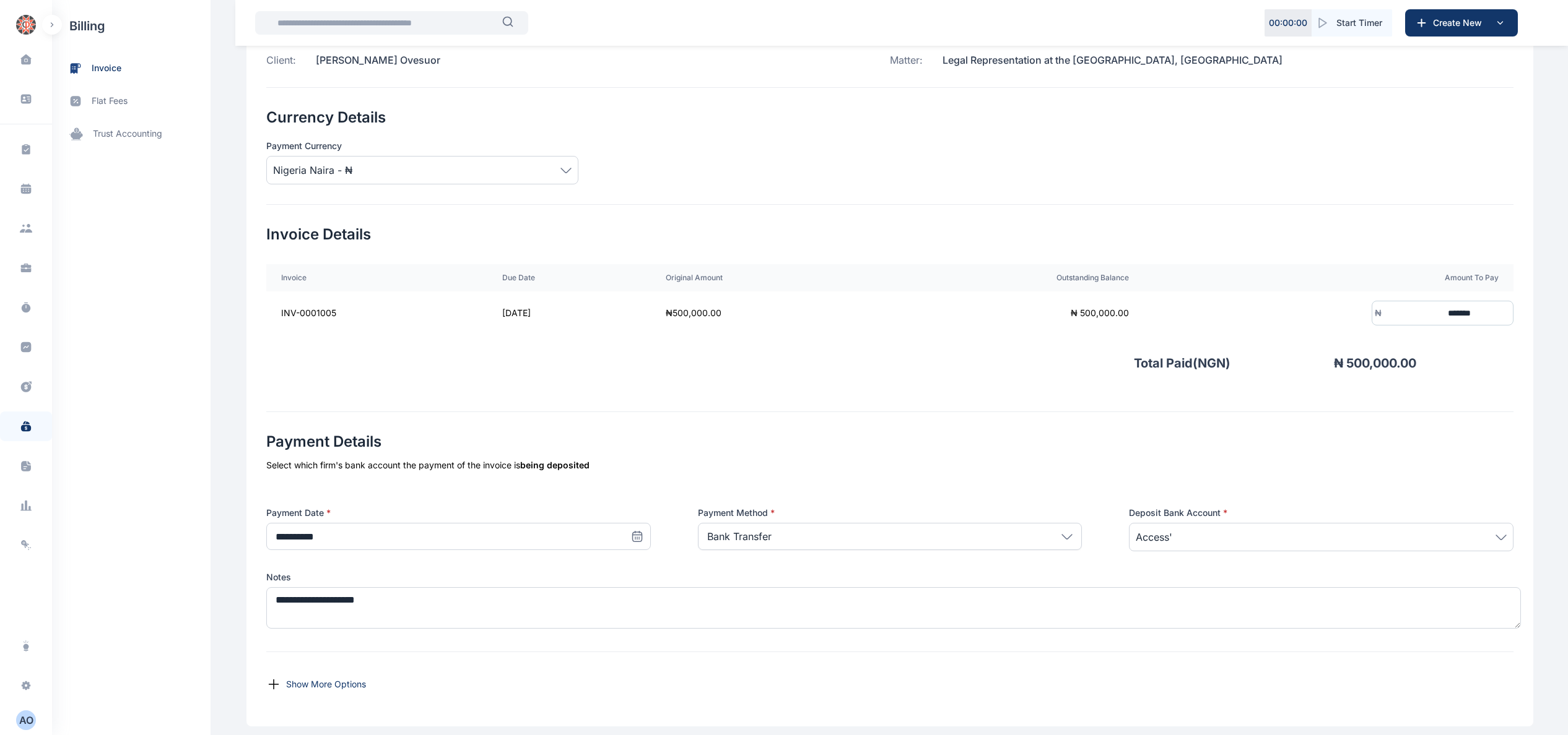
scroll to position [186, 0]
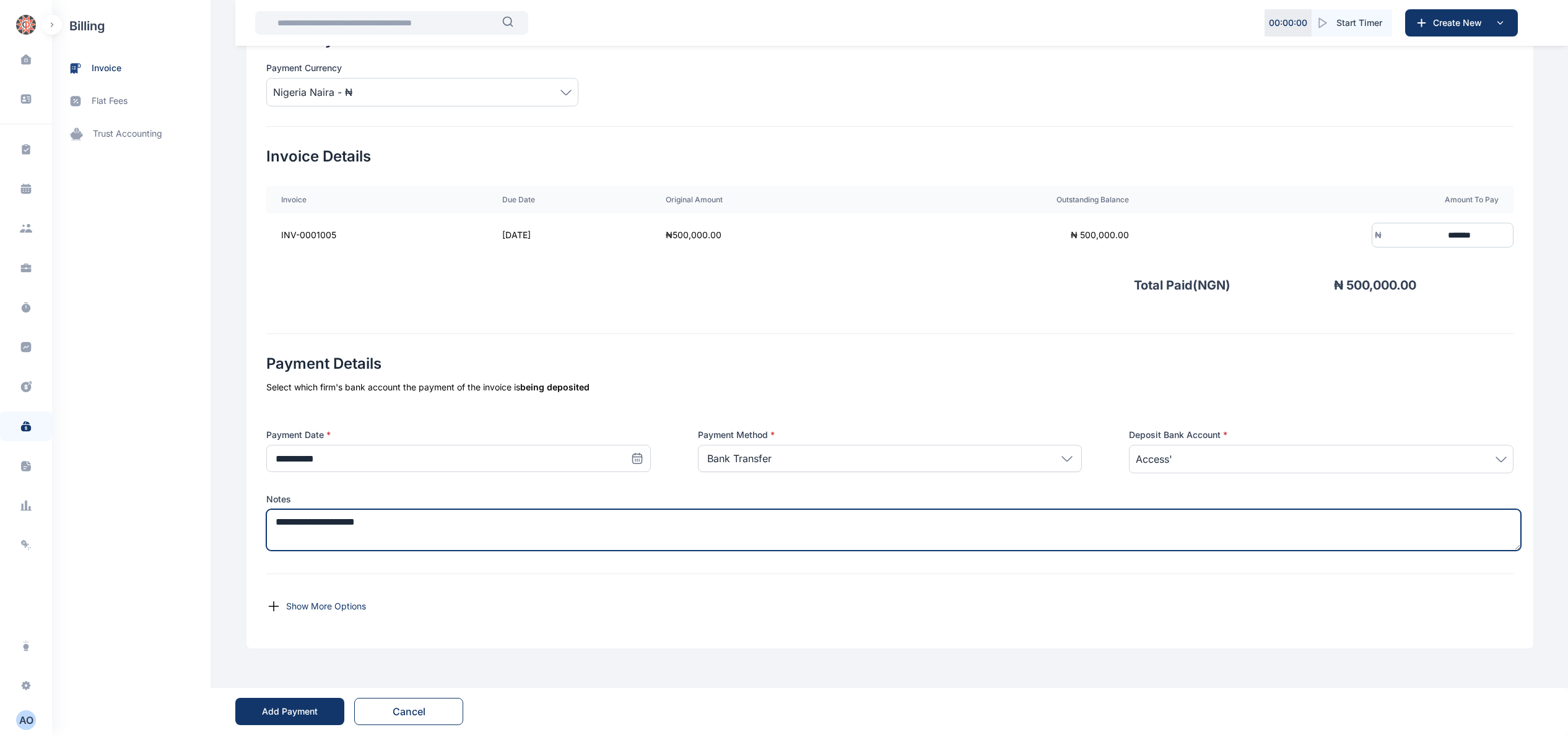
click at [534, 524] on textarea "**********" at bounding box center [893, 530] width 1254 height 41
paste textarea "**********"
type textarea "**********"
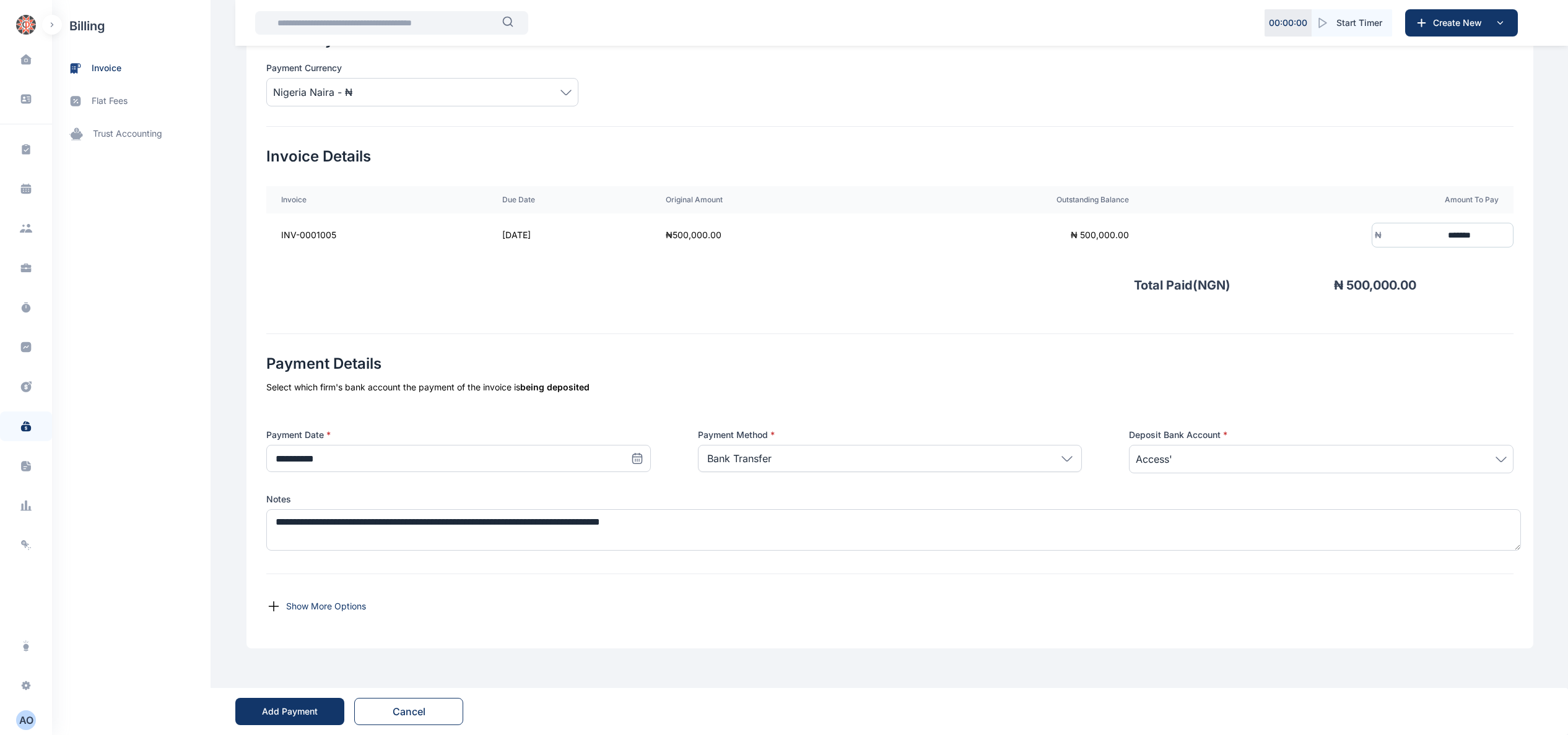
click at [291, 706] on div "Add Payment" at bounding box center [290, 712] width 56 height 13
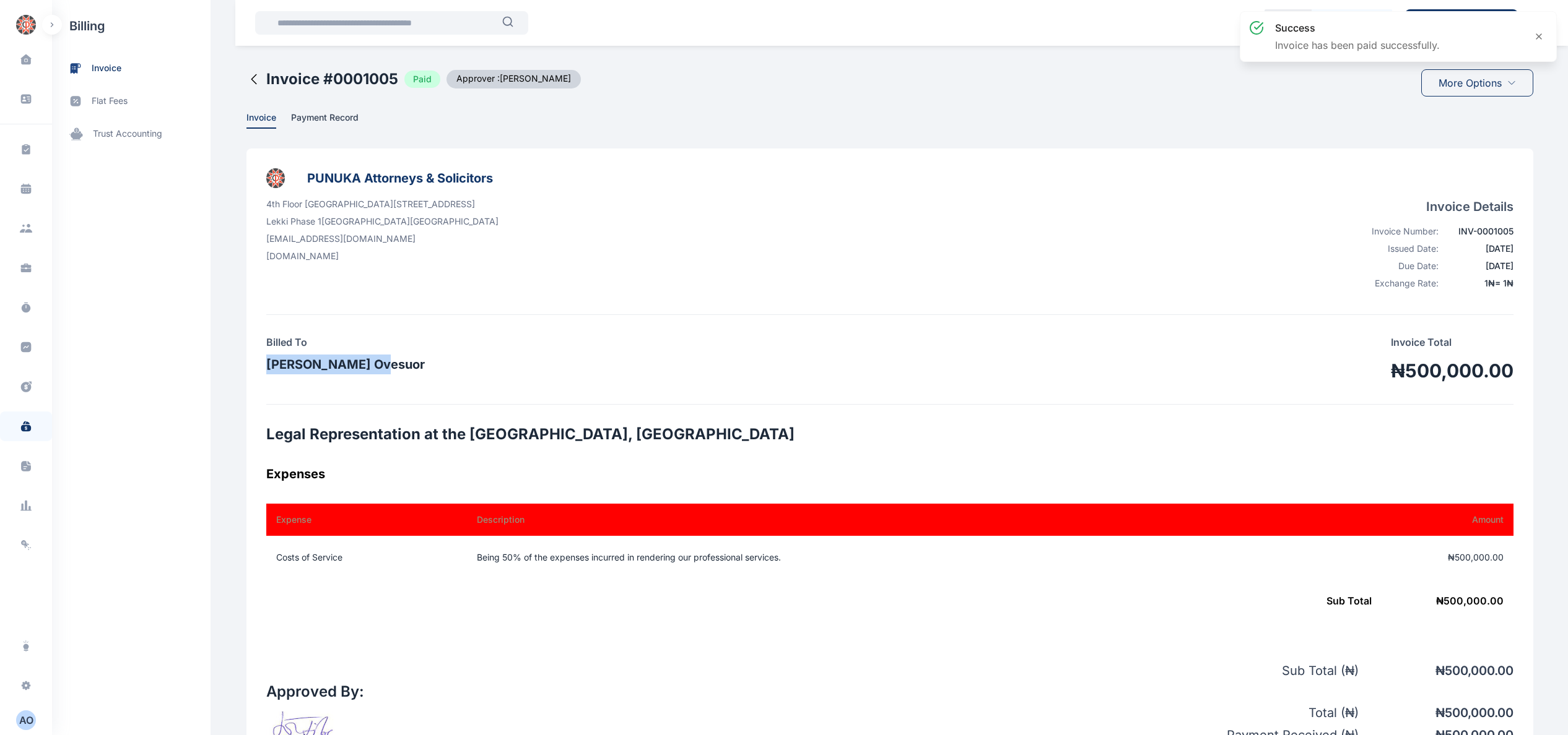
drag, startPoint x: 259, startPoint y: 362, endPoint x: 440, endPoint y: 388, distance: 182.9
click at [439, 387] on div "Billed To [PERSON_NAME] Ovesuor Invoice Total ₦500,000.00" at bounding box center [889, 360] width 1247 height 90
copy h3 "[PERSON_NAME] Ovesuor"
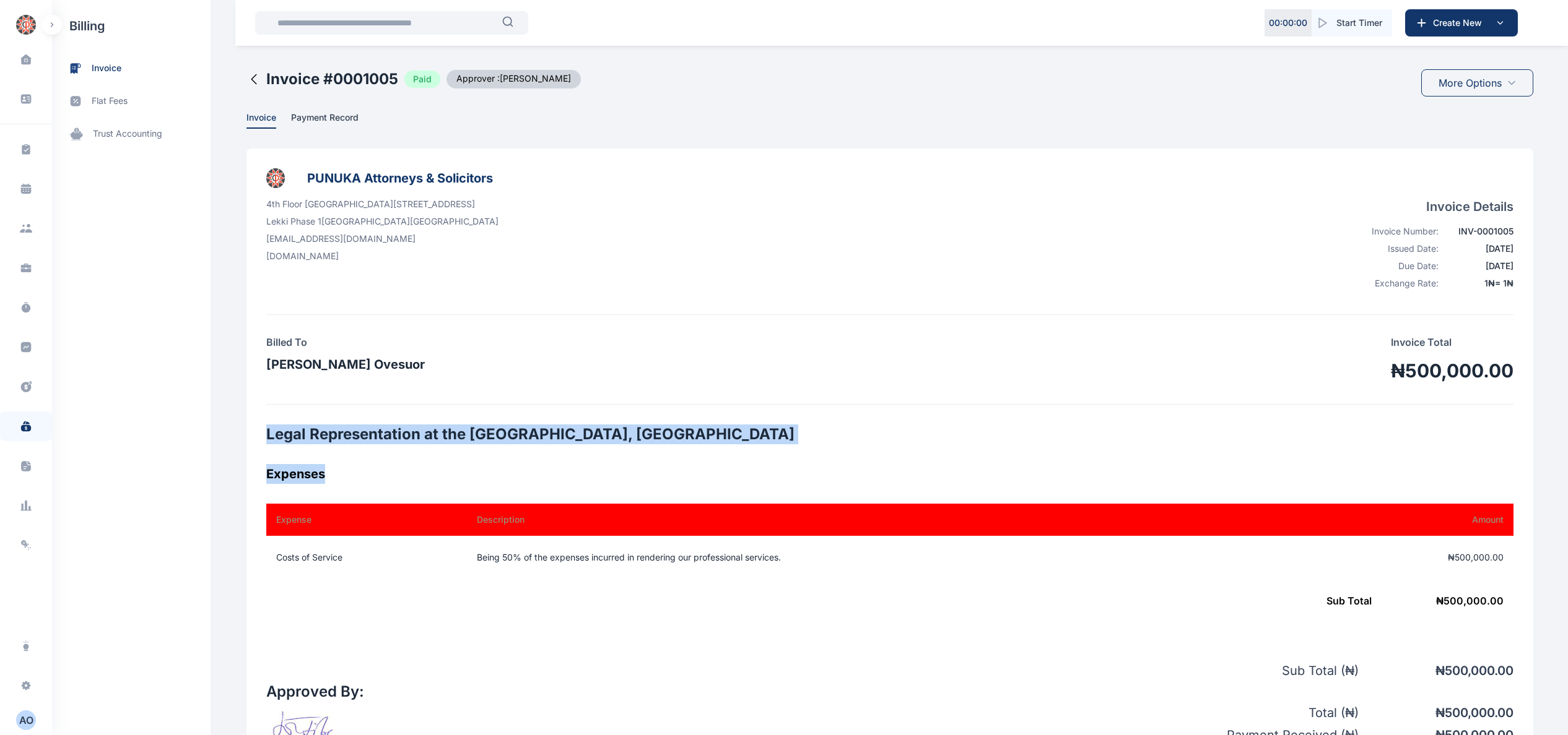
drag, startPoint x: 261, startPoint y: 427, endPoint x: 862, endPoint y: 446, distance: 601.3
click at [862, 447] on div "PUNUKA Attorneys & Solicitors 4th Floor [GEOGRAPHIC_DATA][STREET_ADDRESS] [EMAI…" at bounding box center [889, 663] width 1287 height 1030
click at [307, 414] on div "PUNUKA Attorneys & Solicitors 4th Floor [GEOGRAPHIC_DATA][STREET_ADDRESS] [EMAI…" at bounding box center [889, 663] width 1287 height 1030
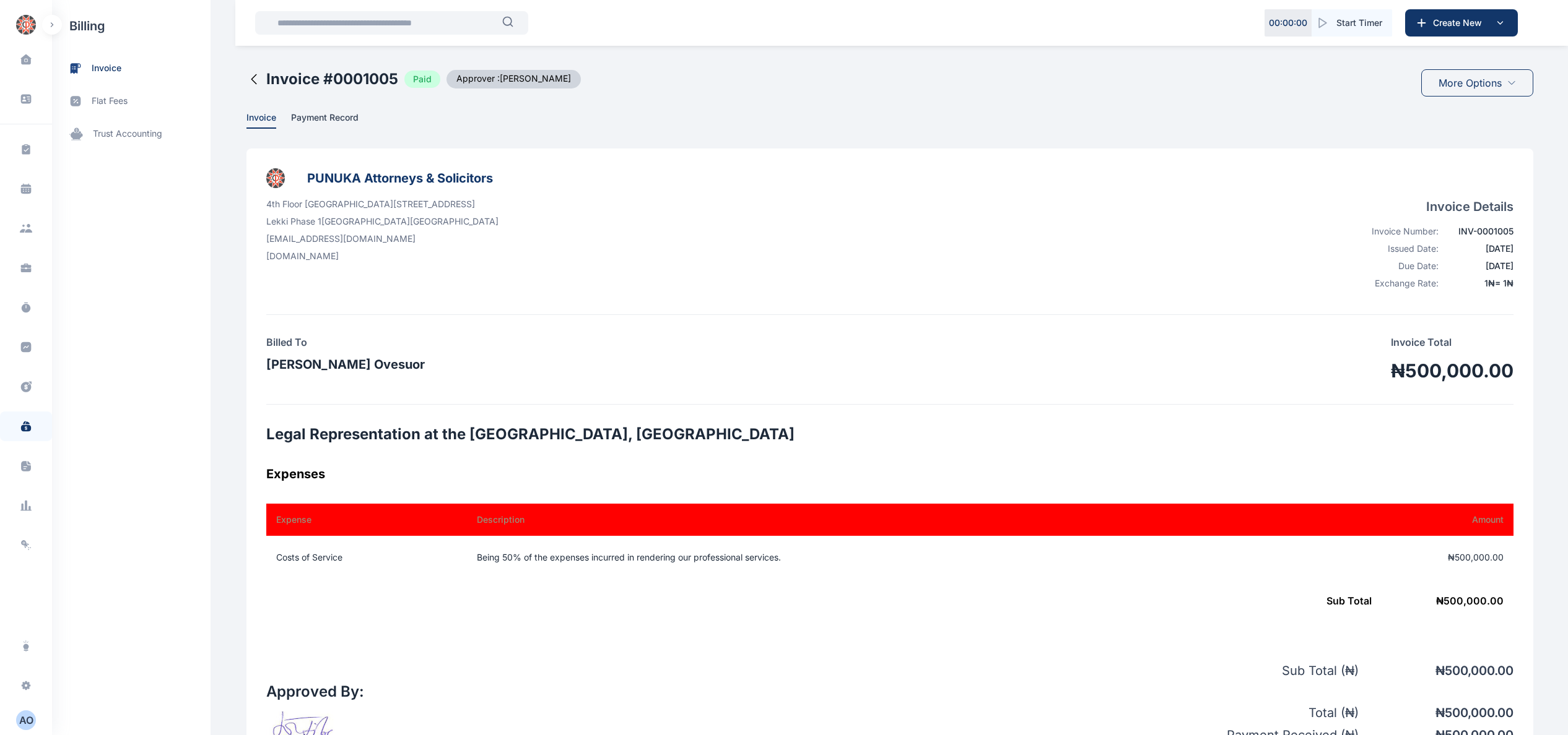
click at [298, 424] on h2 "Legal Representation at the [GEOGRAPHIC_DATA], [GEOGRAPHIC_DATA]" at bounding box center [889, 434] width 1247 height 20
click at [255, 429] on div "PUNUKA Attorneys & Solicitors 4th Floor [GEOGRAPHIC_DATA][STREET_ADDRESS] [EMAI…" at bounding box center [889, 663] width 1287 height 1030
drag, startPoint x: 260, startPoint y: 430, endPoint x: 784, endPoint y: 436, distance: 524.0
click at [784, 436] on h2 "Legal Representation at the [GEOGRAPHIC_DATA], [GEOGRAPHIC_DATA]" at bounding box center [889, 434] width 1247 height 20
copy h2 "Legal Representation at the [GEOGRAPHIC_DATA], [GEOGRAPHIC_DATA]"
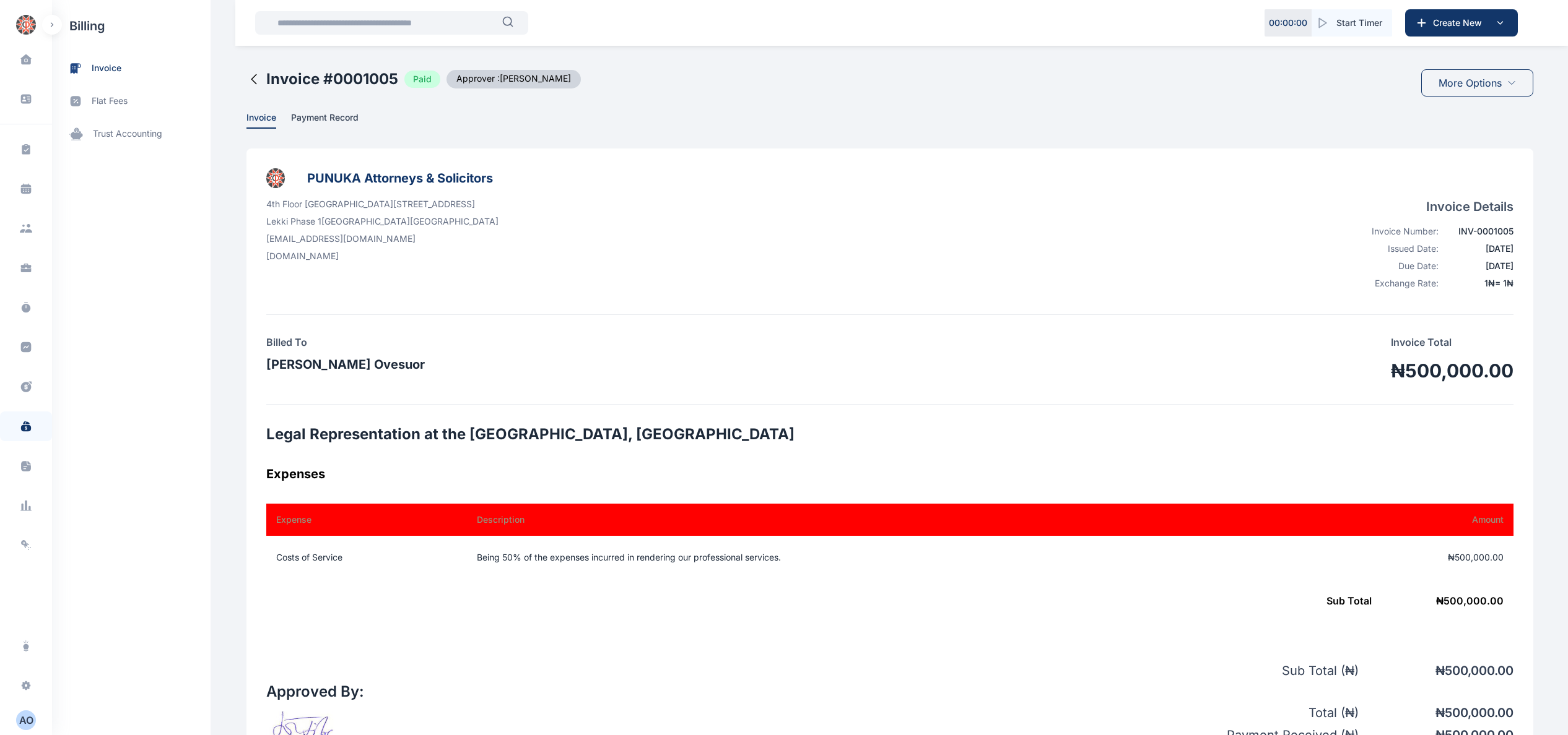
click at [477, 555] on td "Being 50% of the expenses incurred in rendering our professional services." at bounding box center [891, 557] width 858 height 43
click at [467, 553] on td "Being 50% of the expenses incurred in rendering our professional services." at bounding box center [891, 557] width 858 height 43
drag, startPoint x: 473, startPoint y: 553, endPoint x: 838, endPoint y: 553, distance: 365.0
click at [838, 553] on td "Being 50% of the expenses incurred in rendering our professional services." at bounding box center [891, 557] width 858 height 43
copy td "Being 50% of the expenses incurred in rendering our professional services."
